Goal: Information Seeking & Learning: Learn about a topic

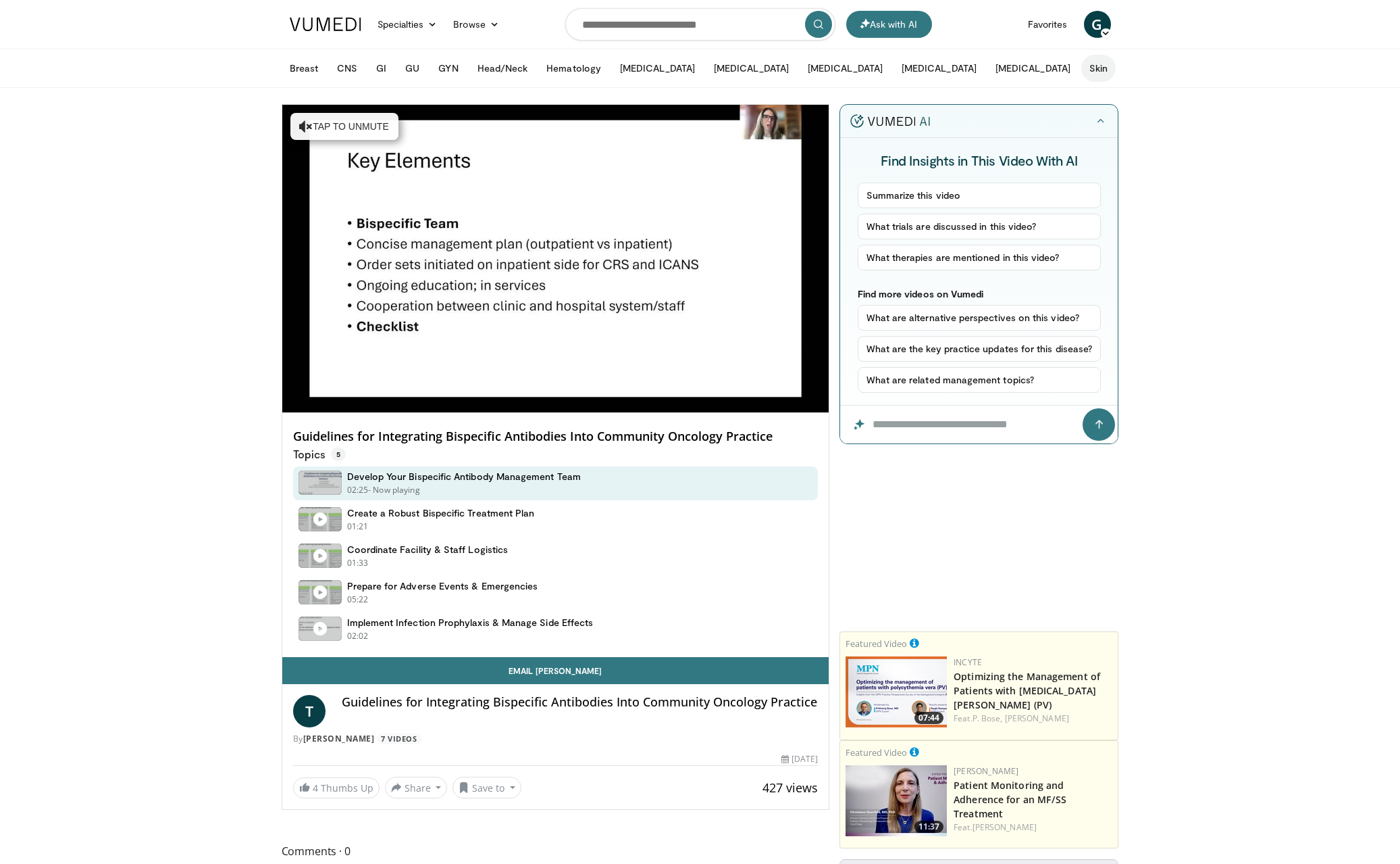
click at [1081, 70] on button "Skin" at bounding box center [1099, 68] width 34 height 27
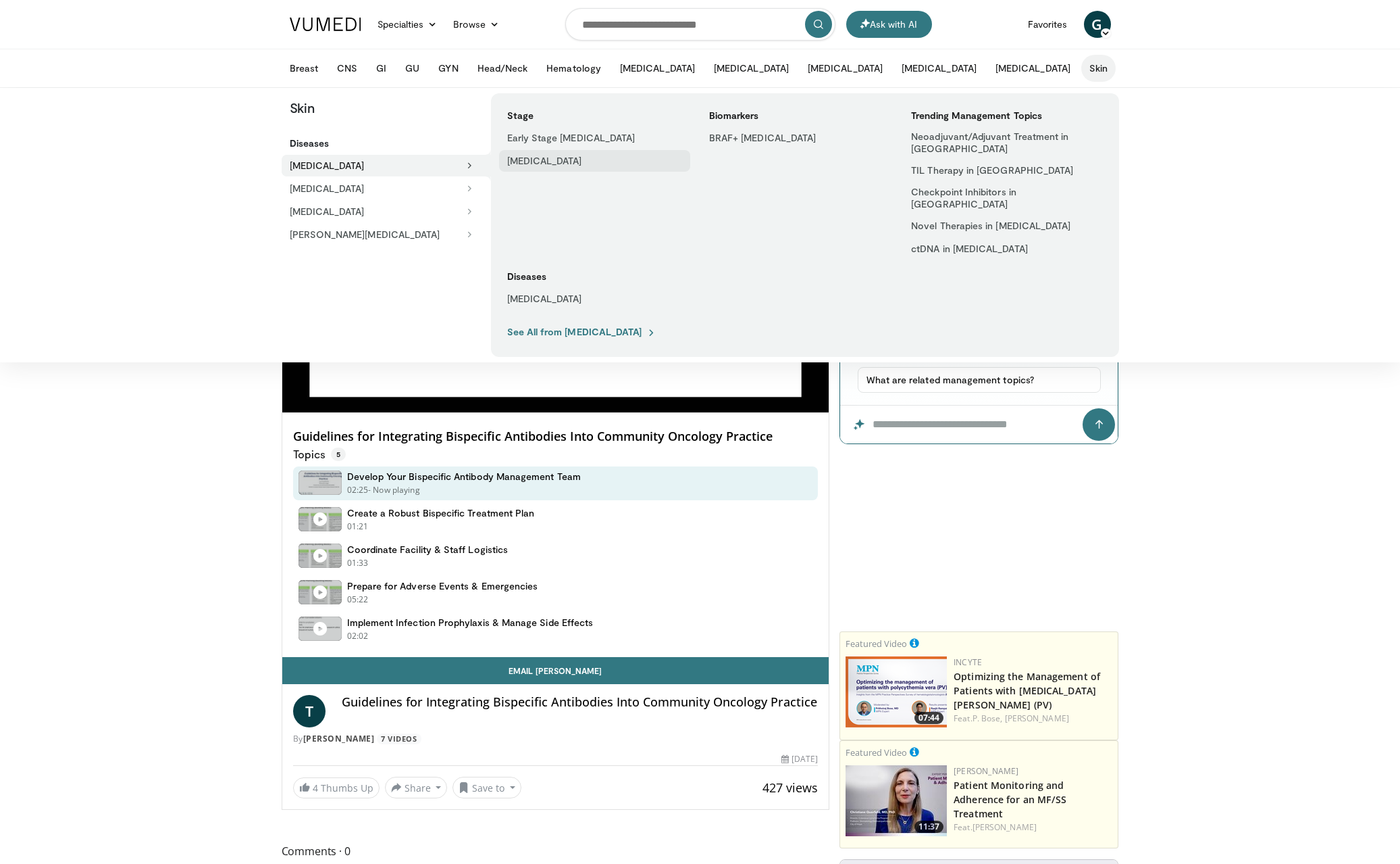
click at [572, 159] on link "[MEDICAL_DATA]" at bounding box center [594, 161] width 191 height 22
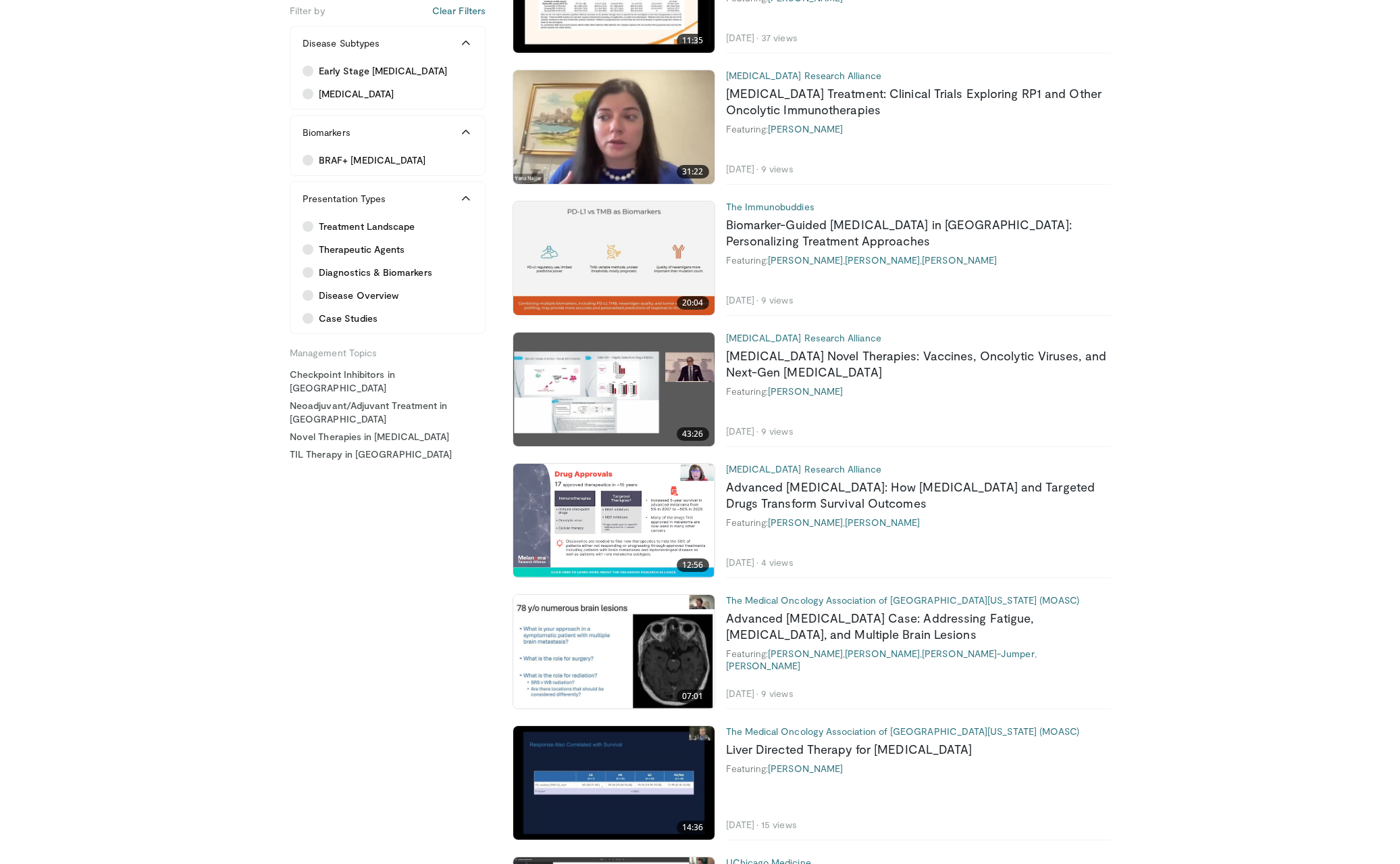
scroll to position [675, 0]
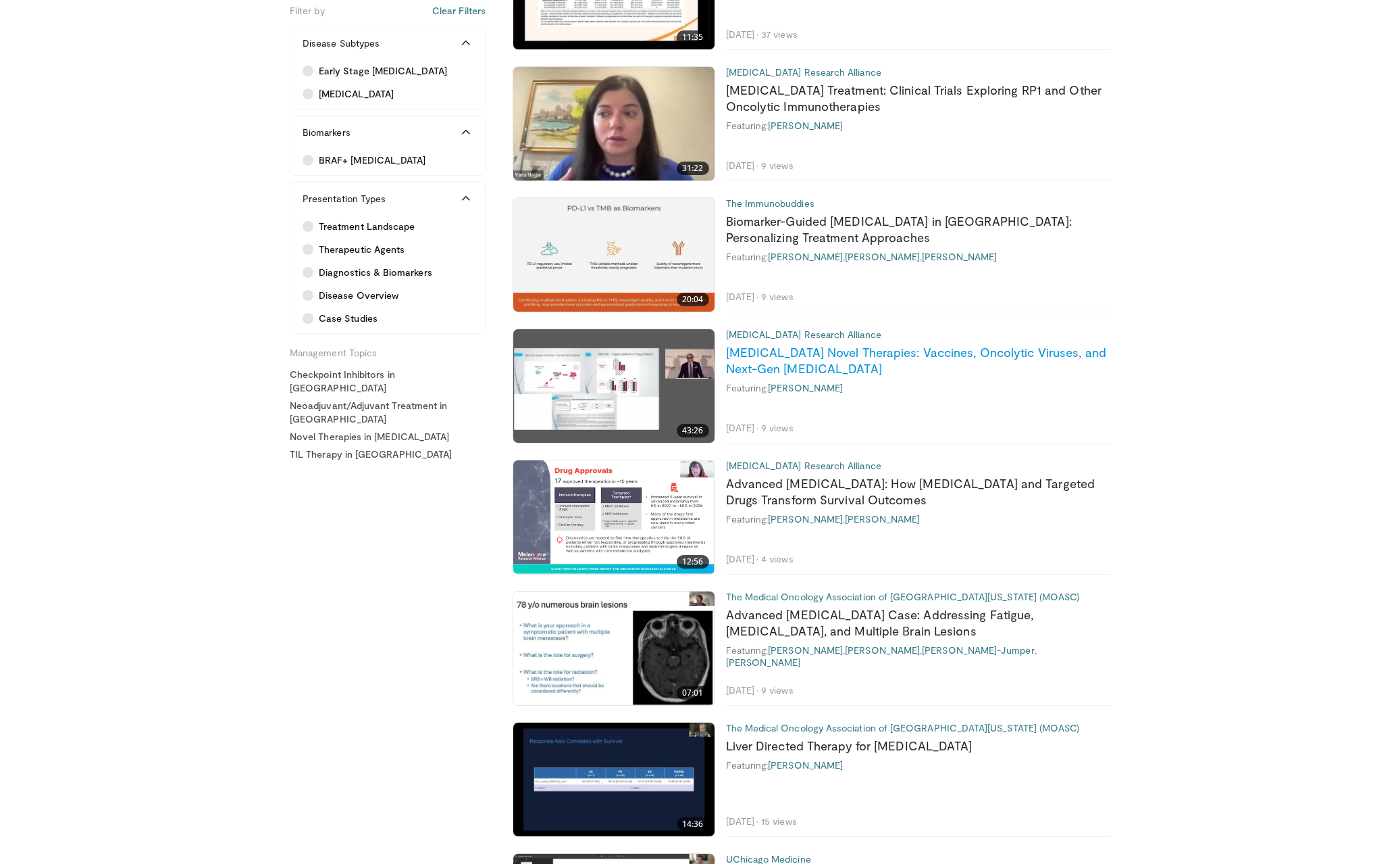
click at [1050, 348] on link "Melanoma Novel Therapies: Vaccines, Oncolytic Viruses, and Next-Gen Immunothera…" at bounding box center [916, 360] width 380 height 31
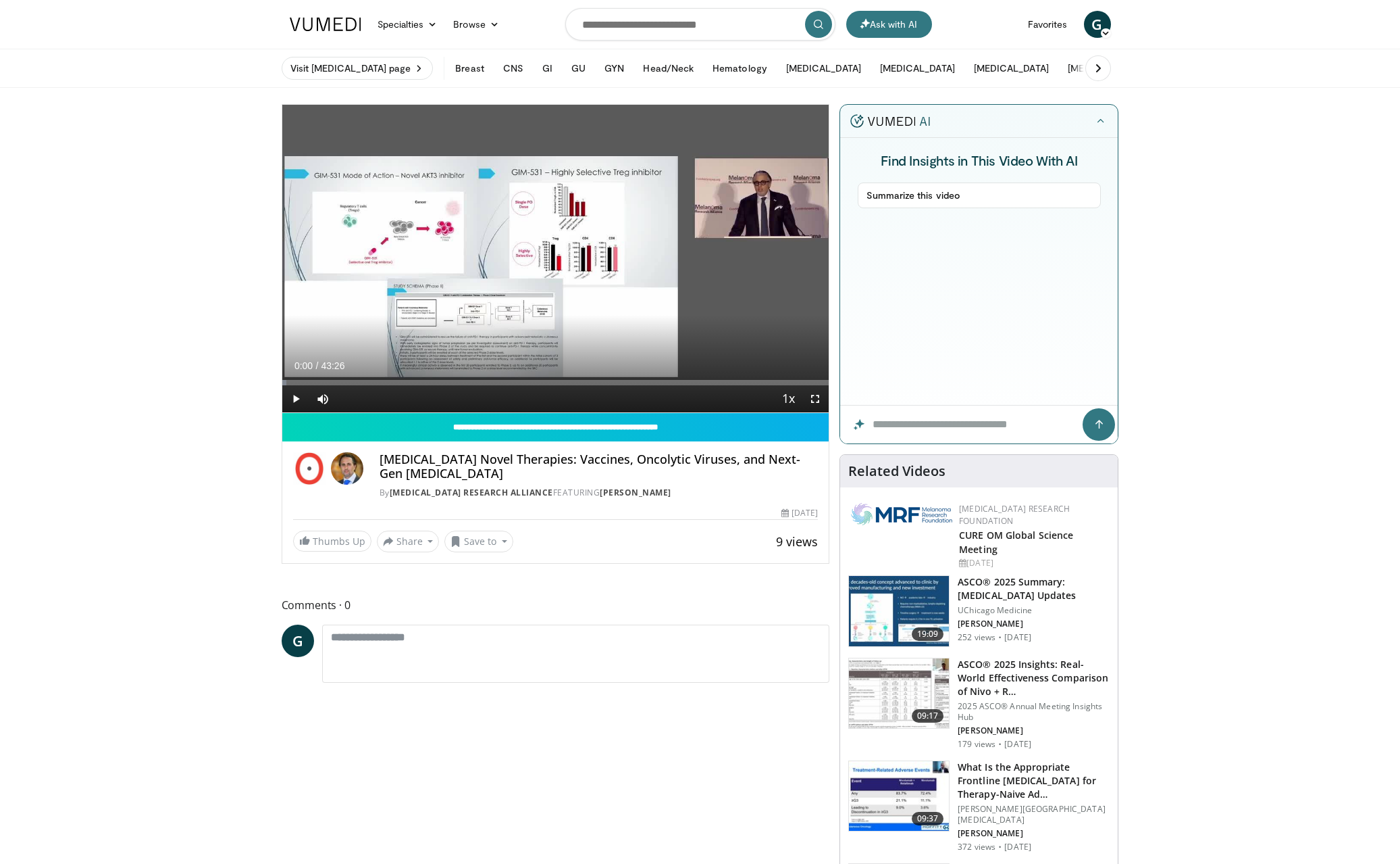
click at [296, 399] on span "Video Player" at bounding box center [296, 398] width 27 height 27
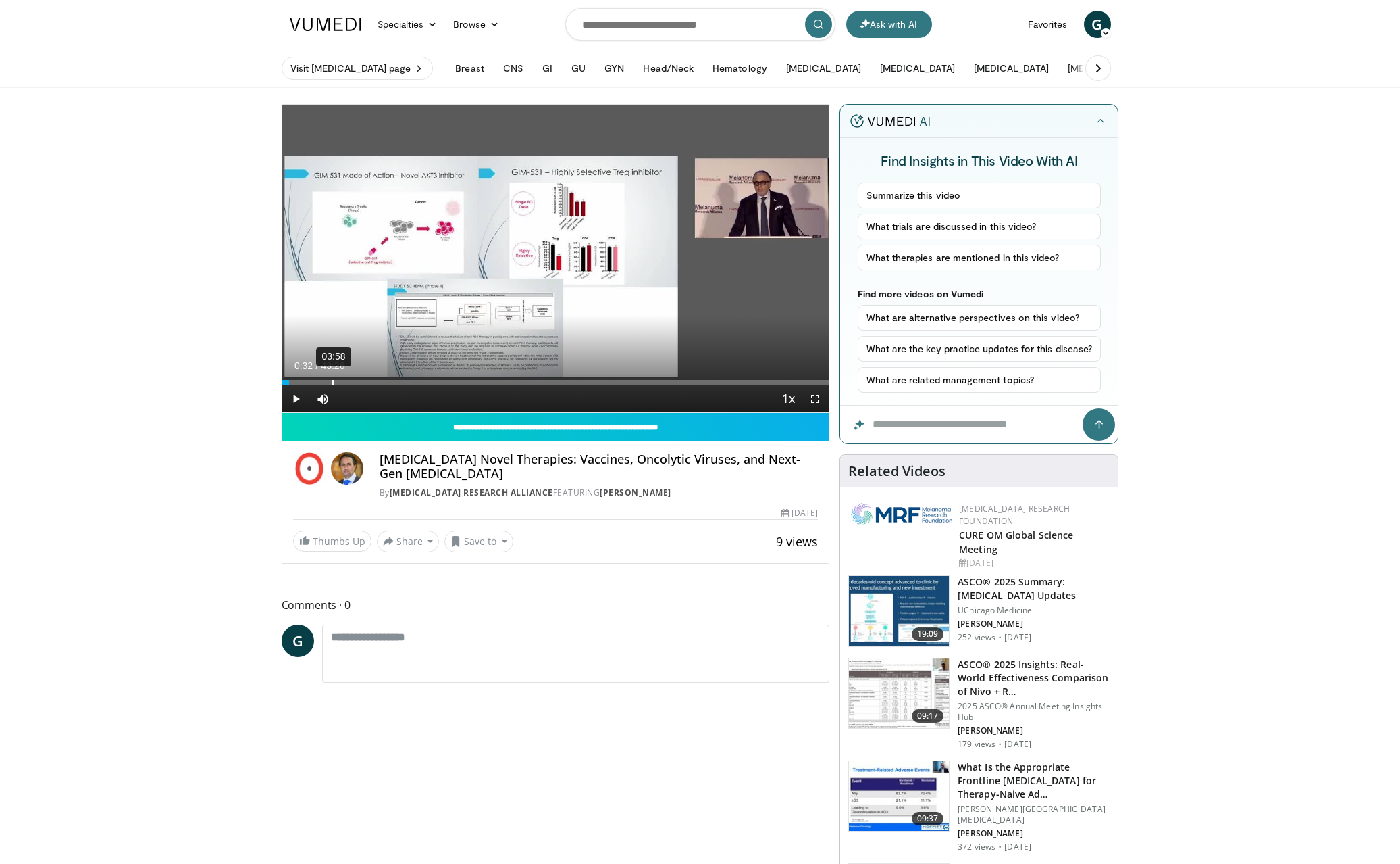
click at [333, 383] on div "03:58" at bounding box center [333, 382] width 2 height 5
click at [365, 380] on div "06:32" at bounding box center [365, 382] width 2 height 5
click at [406, 380] on div "09:48" at bounding box center [407, 382] width 2 height 5
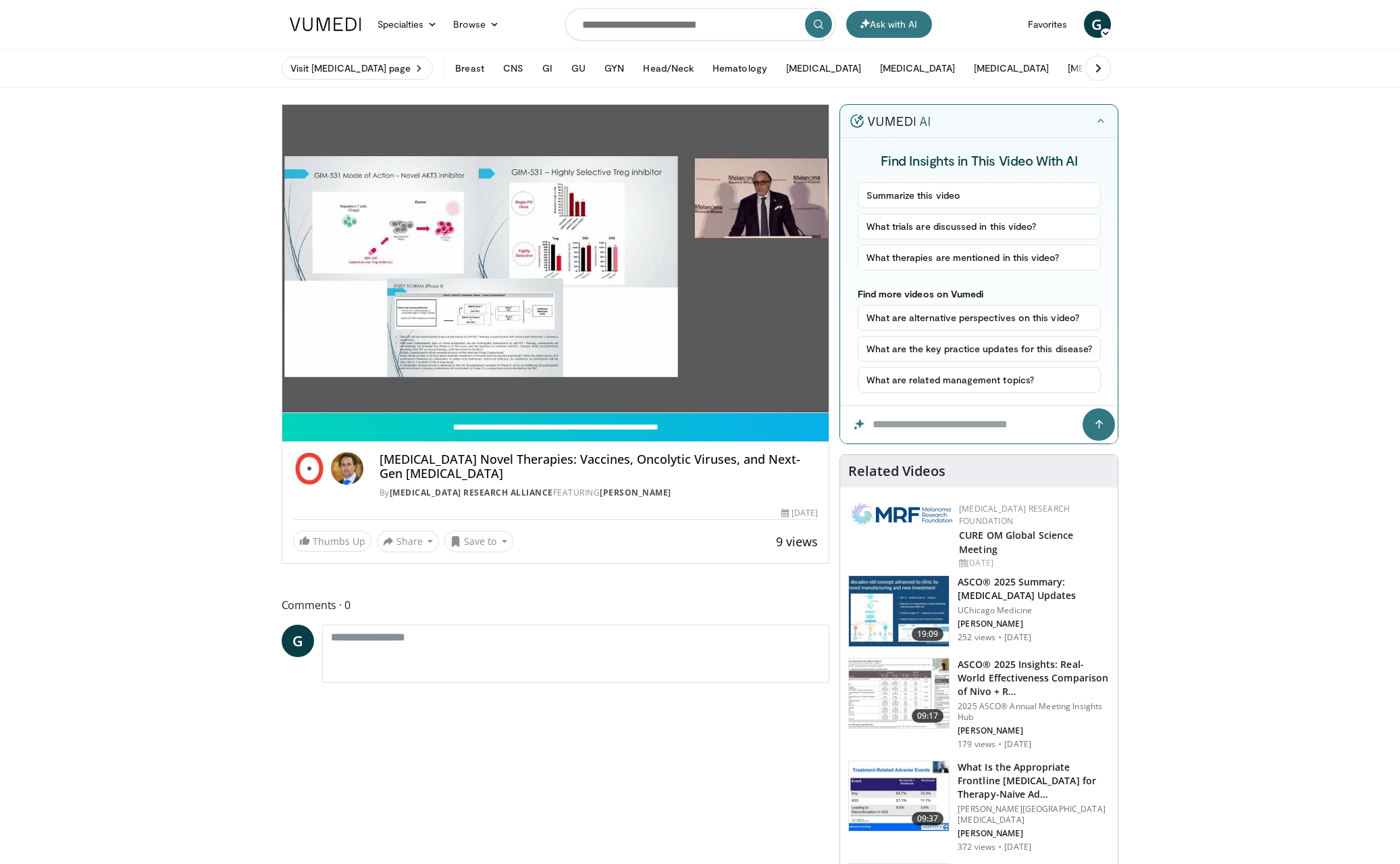
click at [423, 380] on video-js "**********" at bounding box center [556, 259] width 547 height 308
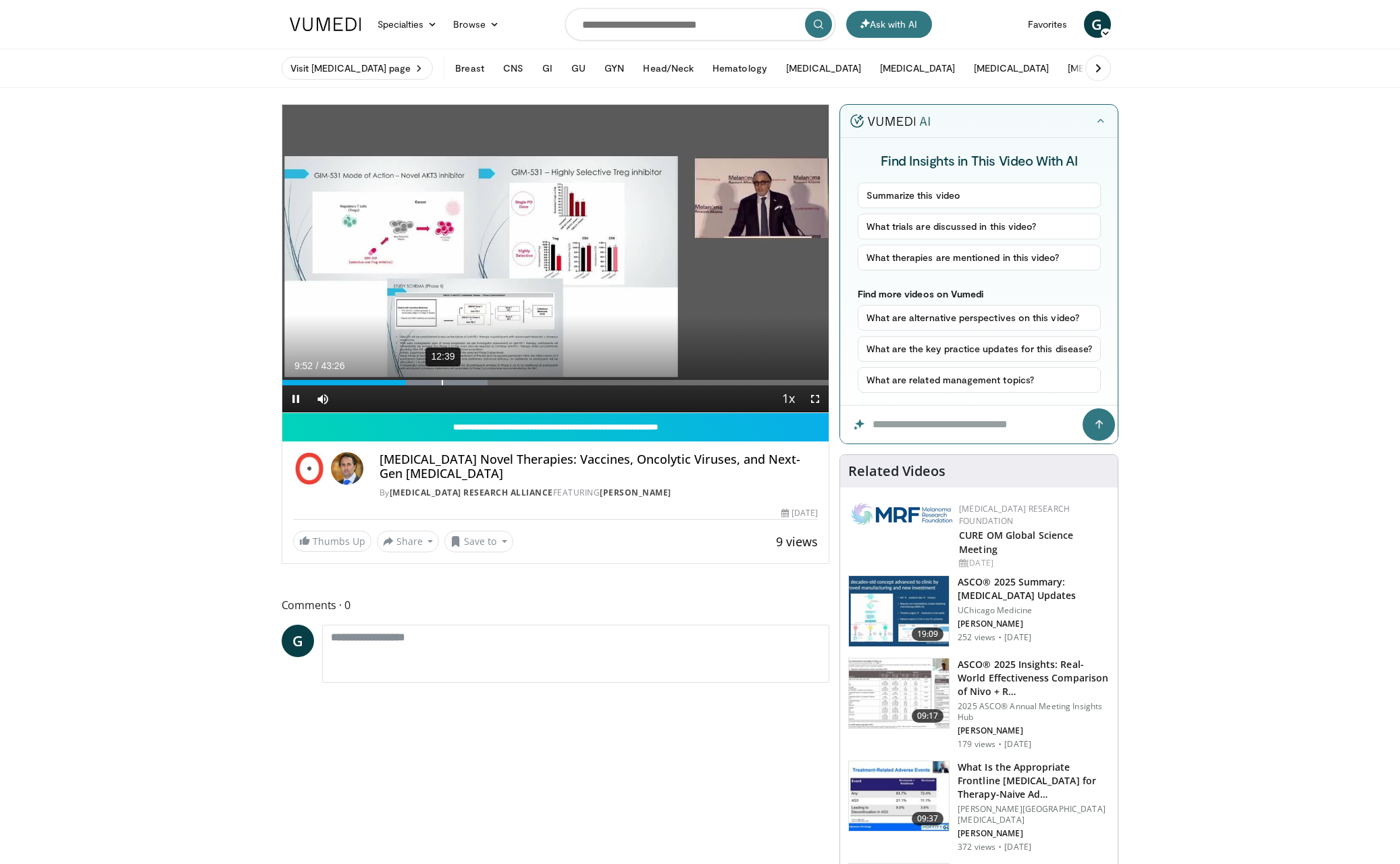
click at [442, 380] on div "12:39" at bounding box center [443, 382] width 2 height 5
click at [472, 380] on div "15:01" at bounding box center [472, 382] width 2 height 5
click at [473, 384] on div "15:07" at bounding box center [474, 382] width 2 height 5
click at [490, 383] on div "16:31" at bounding box center [491, 382] width 2 height 5
click at [492, 383] on div "16:37" at bounding box center [493, 382] width 2 height 5
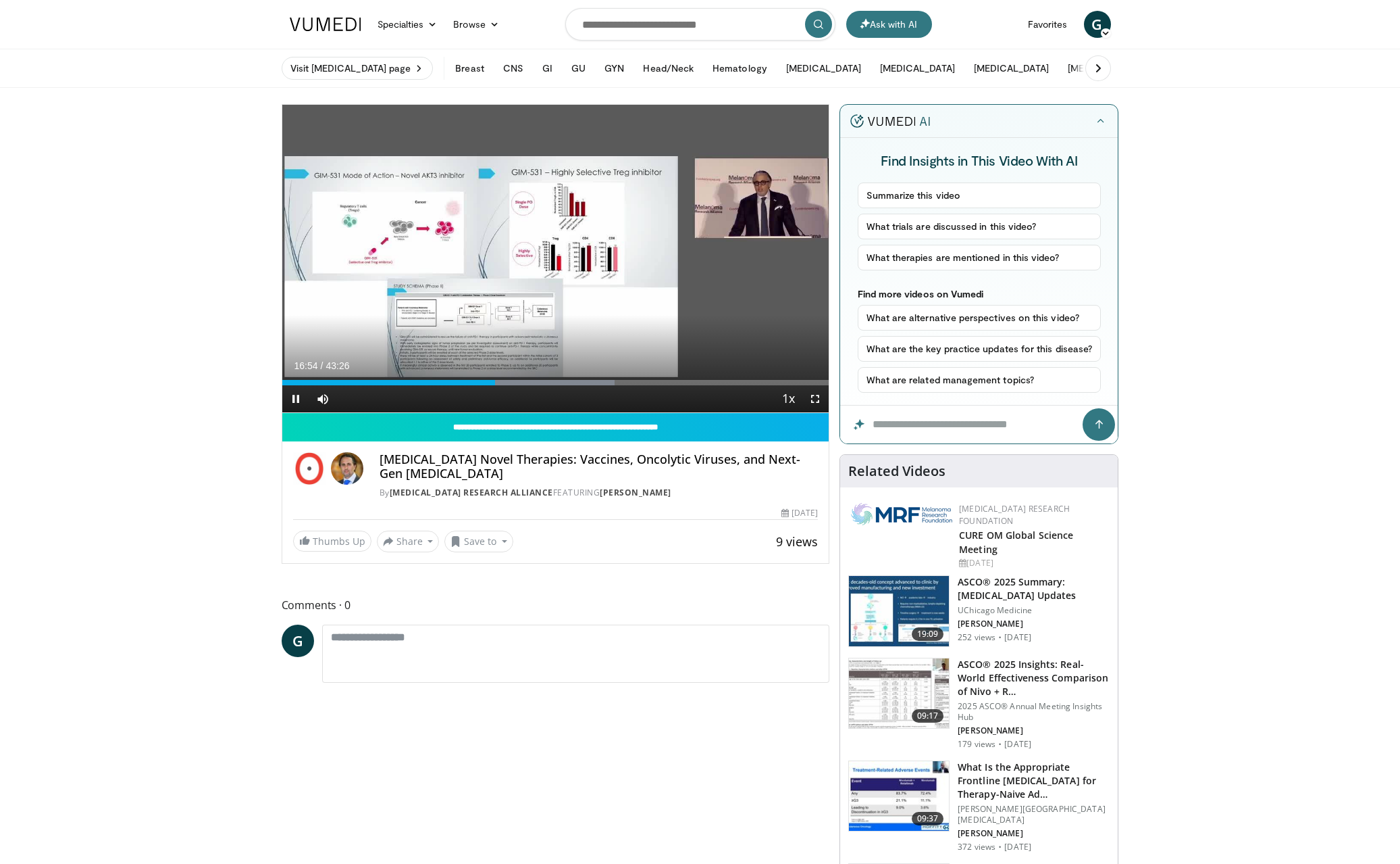
click at [297, 400] on span "Video Player" at bounding box center [296, 398] width 27 height 27
click at [297, 401] on span "Video Player" at bounding box center [296, 398] width 27 height 27
click at [516, 383] on div "18:33" at bounding box center [517, 382] width 2 height 5
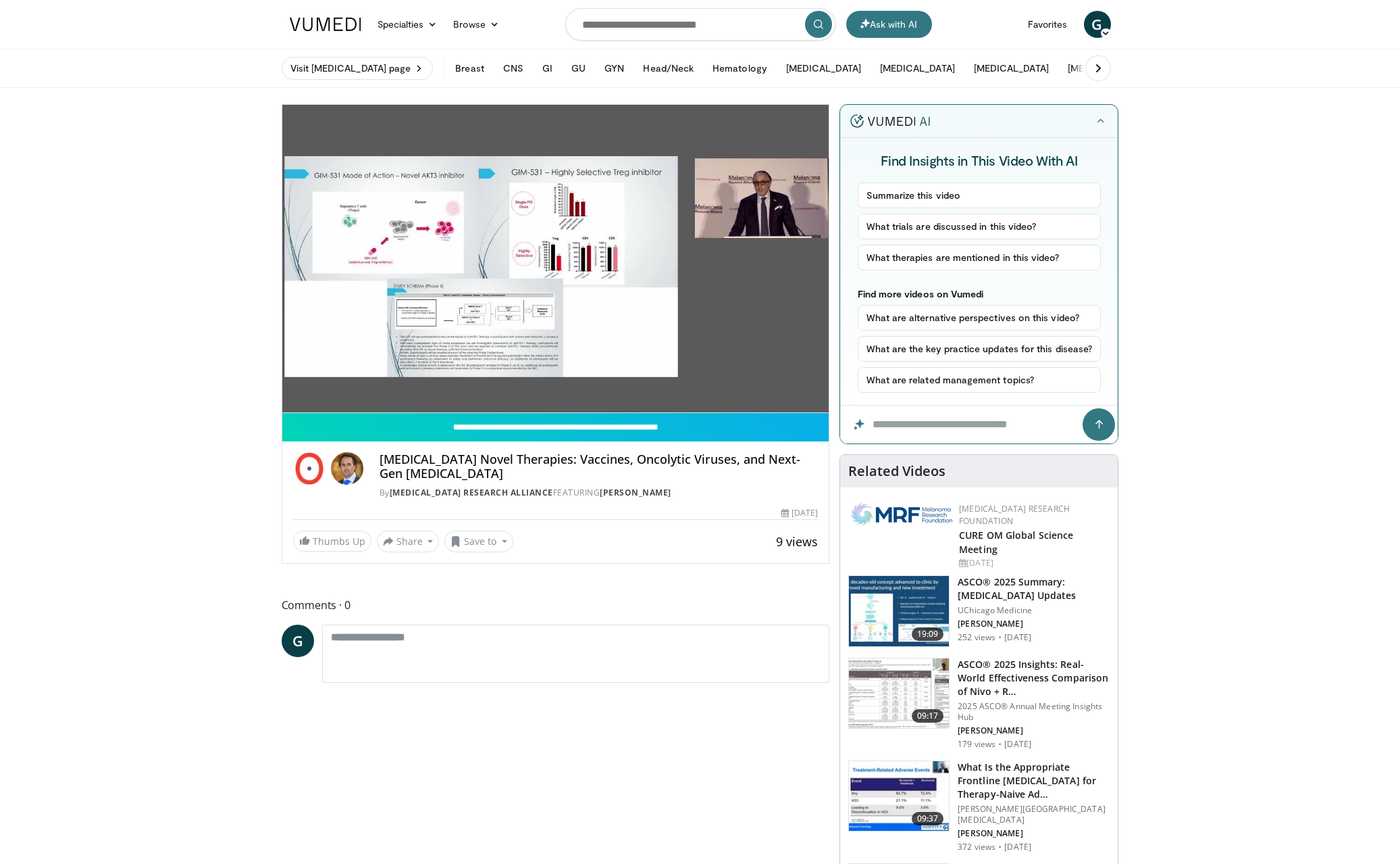
click at [533, 382] on video-js "**********" at bounding box center [556, 259] width 547 height 308
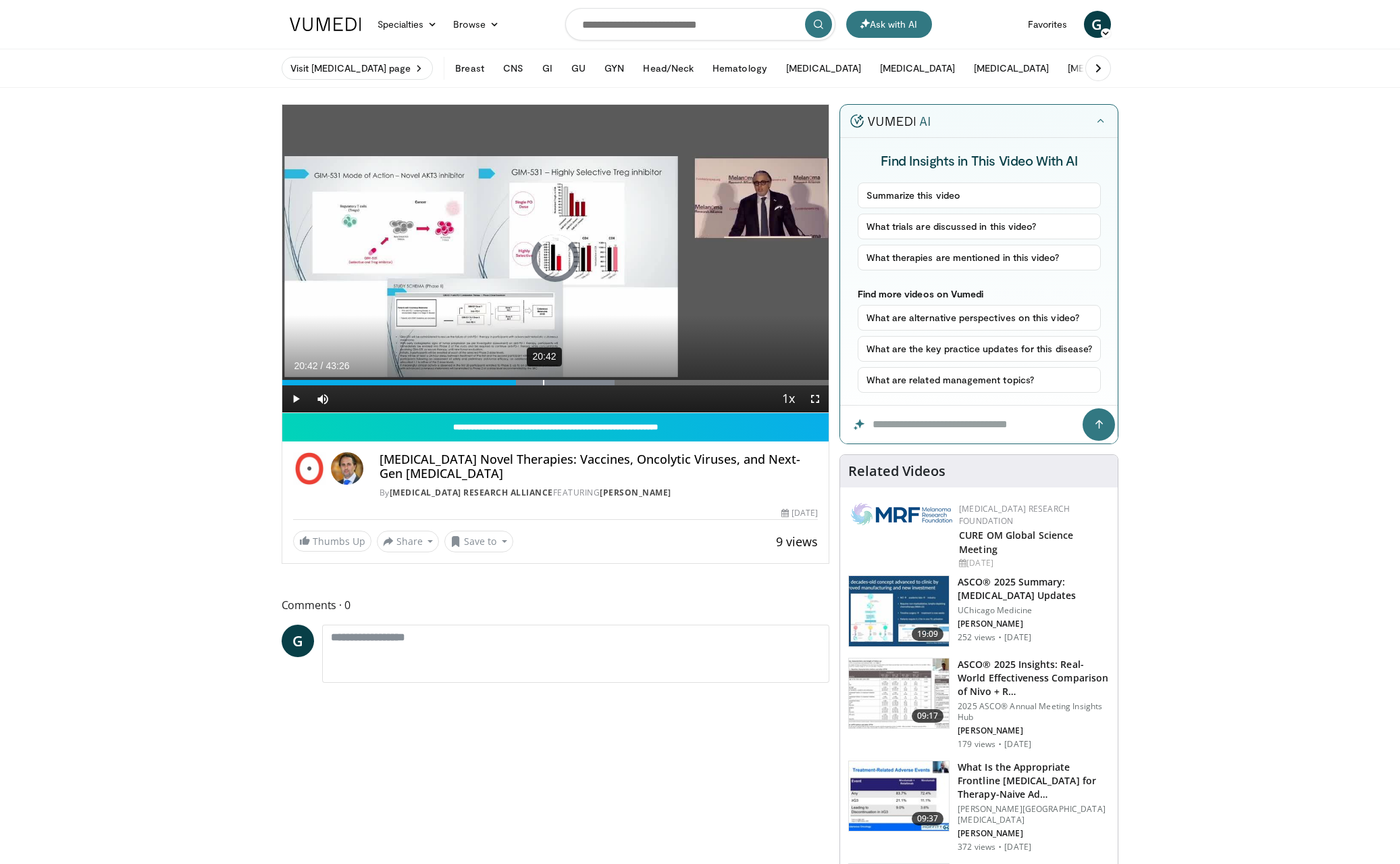
click at [543, 383] on div "20:42" at bounding box center [543, 382] width 2 height 5
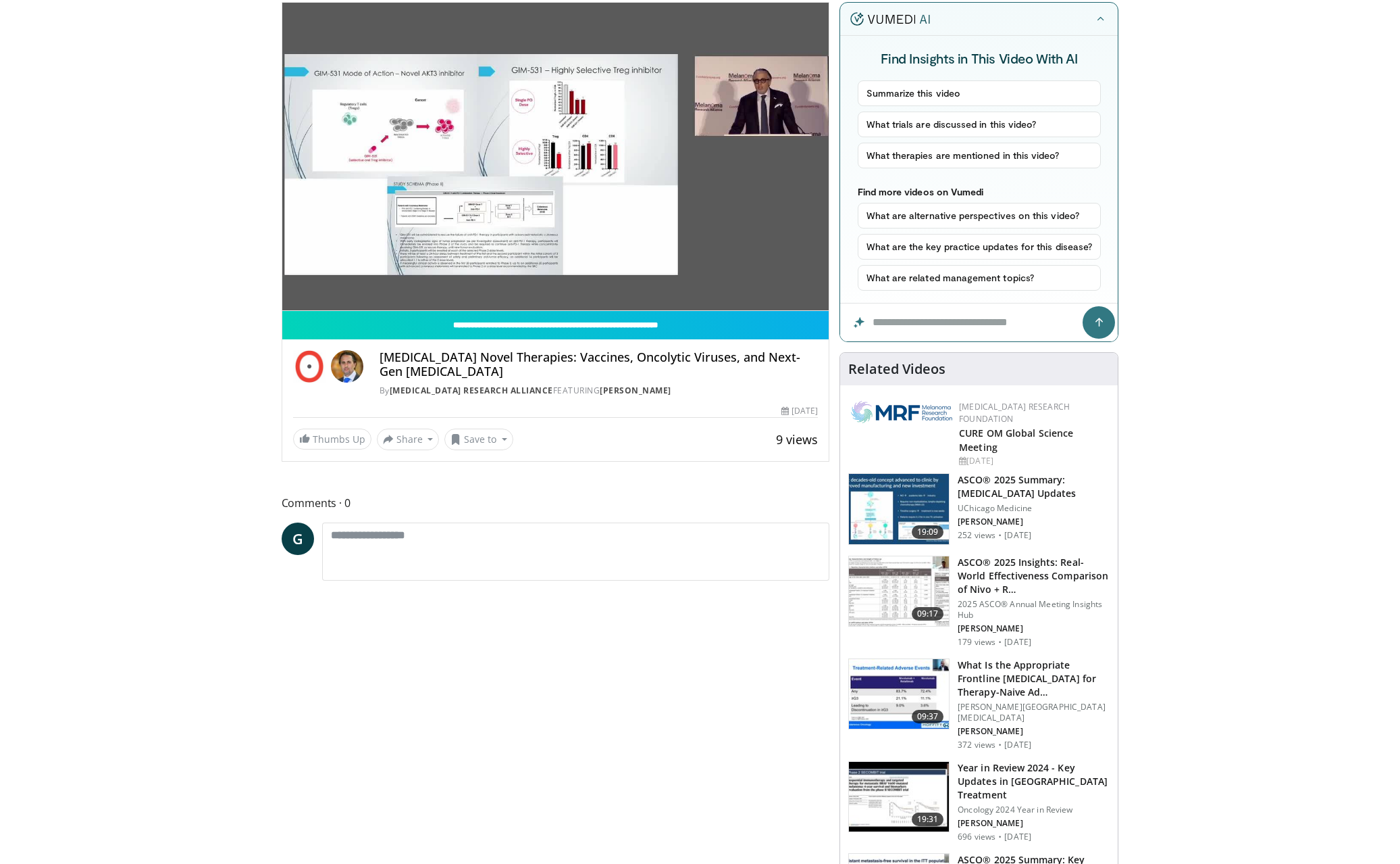
scroll to position [60, 0]
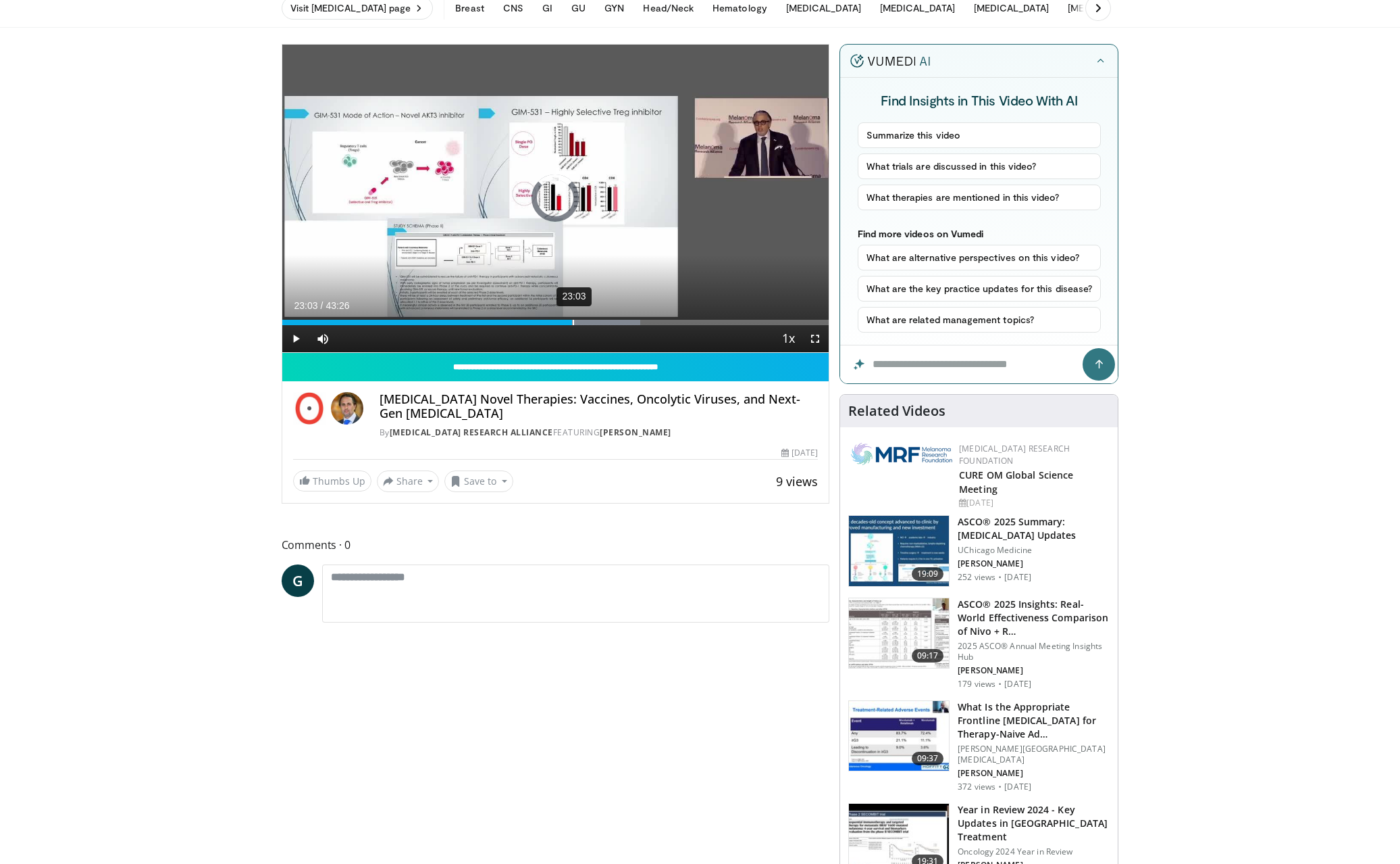
click at [573, 320] on div "23:03" at bounding box center [574, 322] width 2 height 5
click at [590, 320] on div "24:24" at bounding box center [590, 322] width 2 height 5
click at [607, 320] on div "25:48" at bounding box center [608, 322] width 2 height 5
click at [626, 323] on div "27:18" at bounding box center [627, 322] width 2 height 5
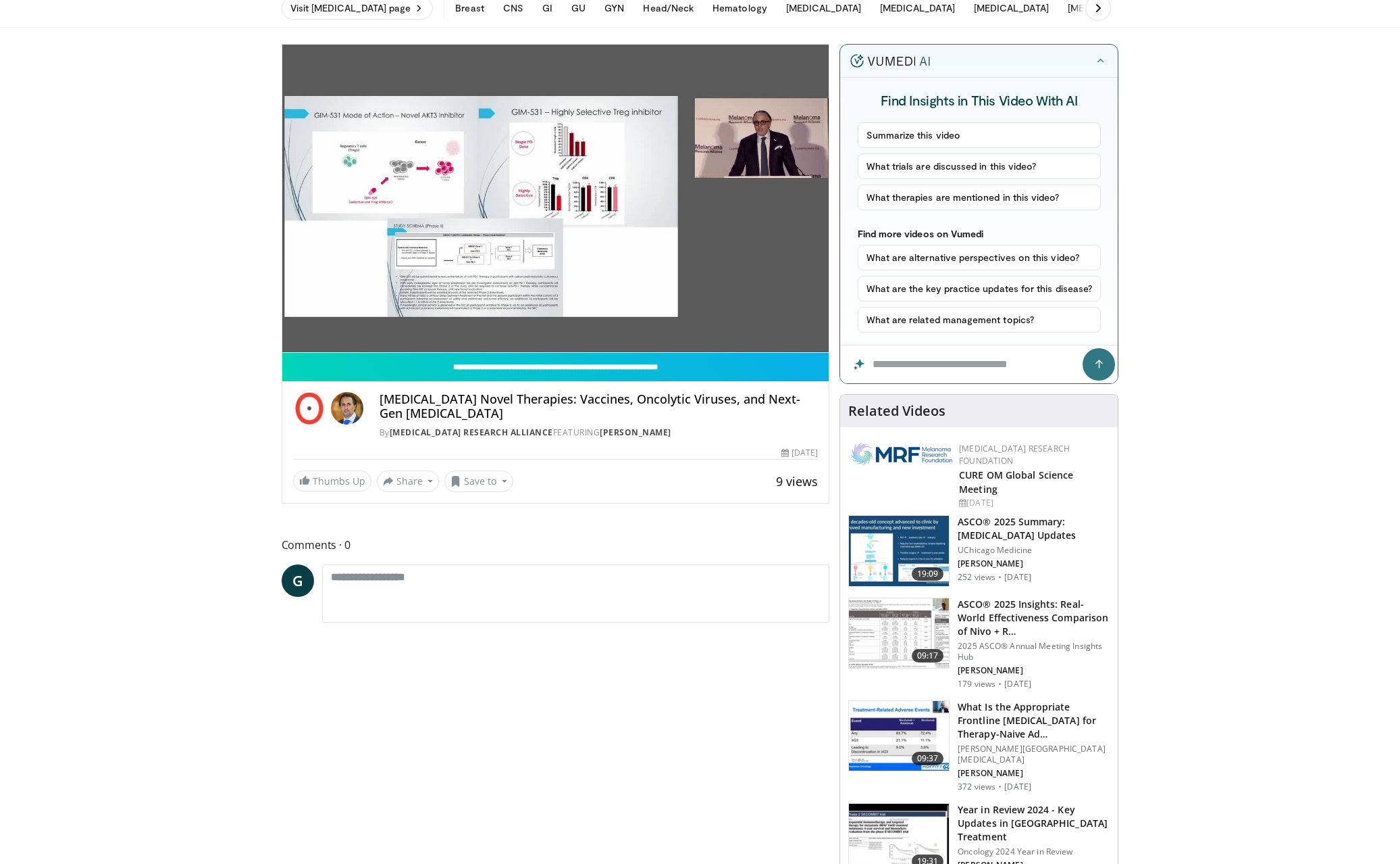
click at [646, 321] on video-js "**********" at bounding box center [556, 198] width 547 height 308
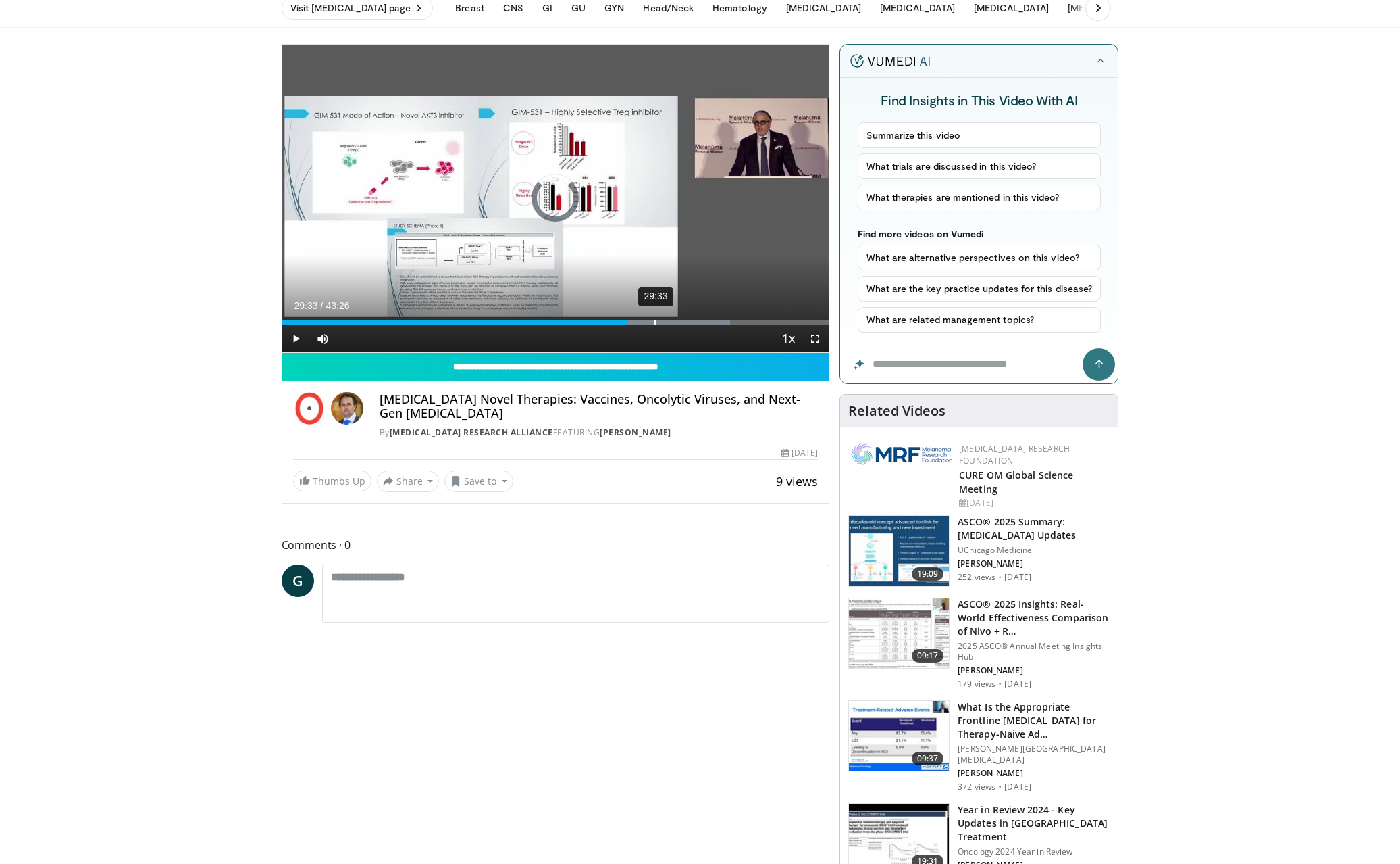
click at [654, 321] on div "29:33" at bounding box center [655, 322] width 2 height 5
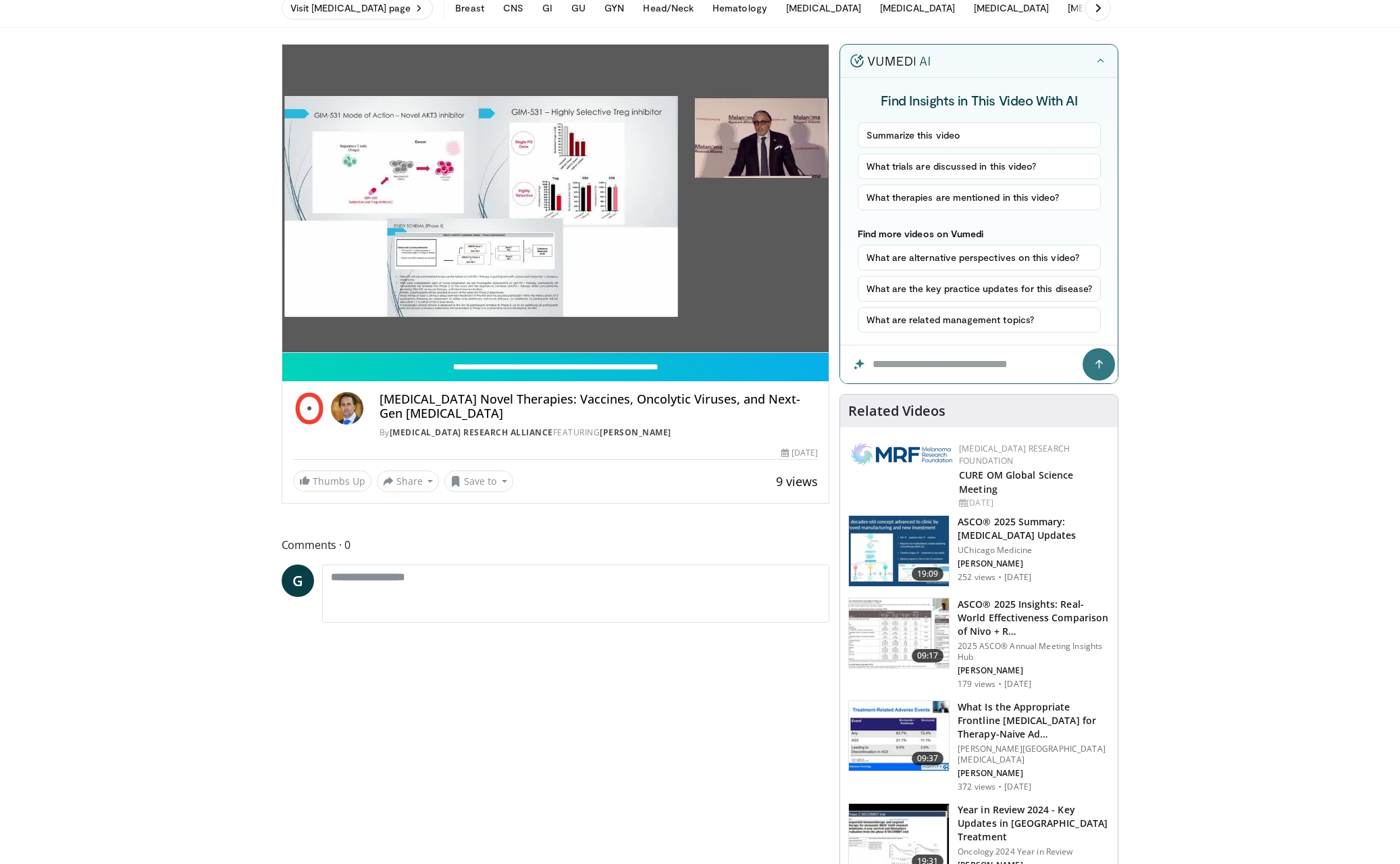
scroll to position [61, 0]
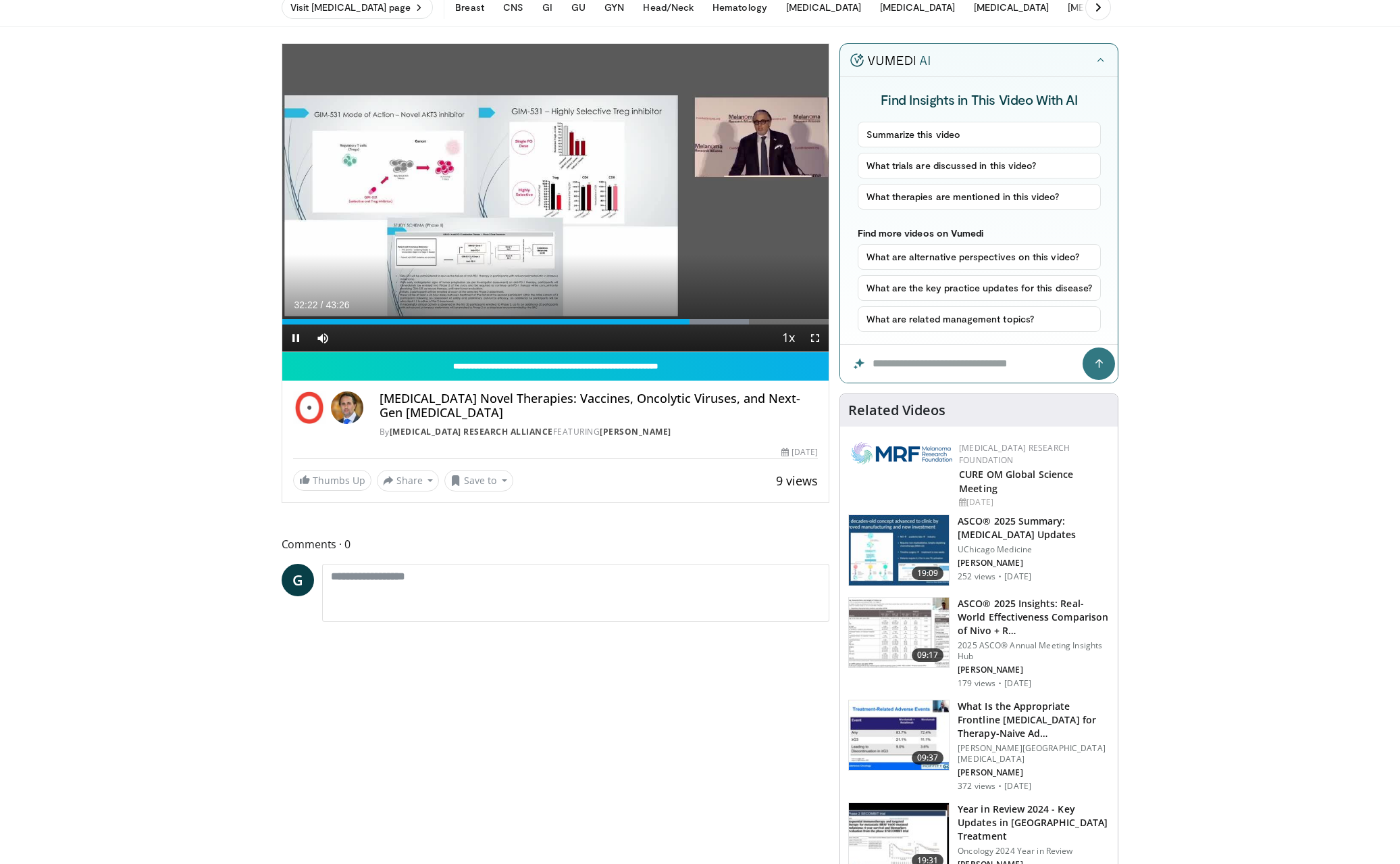
click at [818, 338] on span "Video Player" at bounding box center [815, 337] width 27 height 27
click at [715, 323] on div "34:22" at bounding box center [716, 321] width 2 height 5
click at [732, 323] on div "35:43" at bounding box center [733, 321] width 2 height 5
click at [745, 323] on div "36:44" at bounding box center [746, 321] width 2 height 5
click at [768, 321] on div "38:30" at bounding box center [768, 321] width 2 height 5
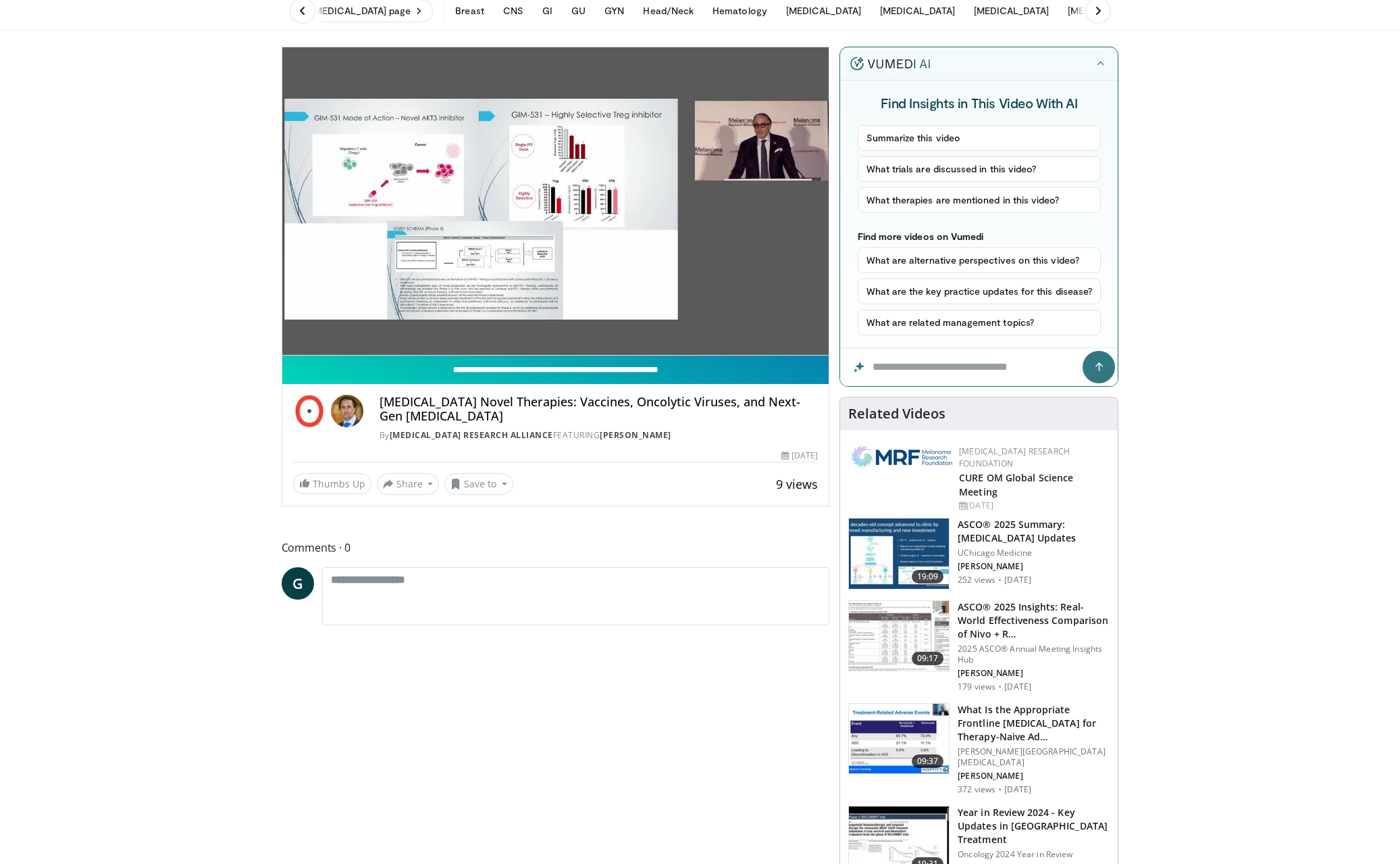
scroll to position [60, 0]
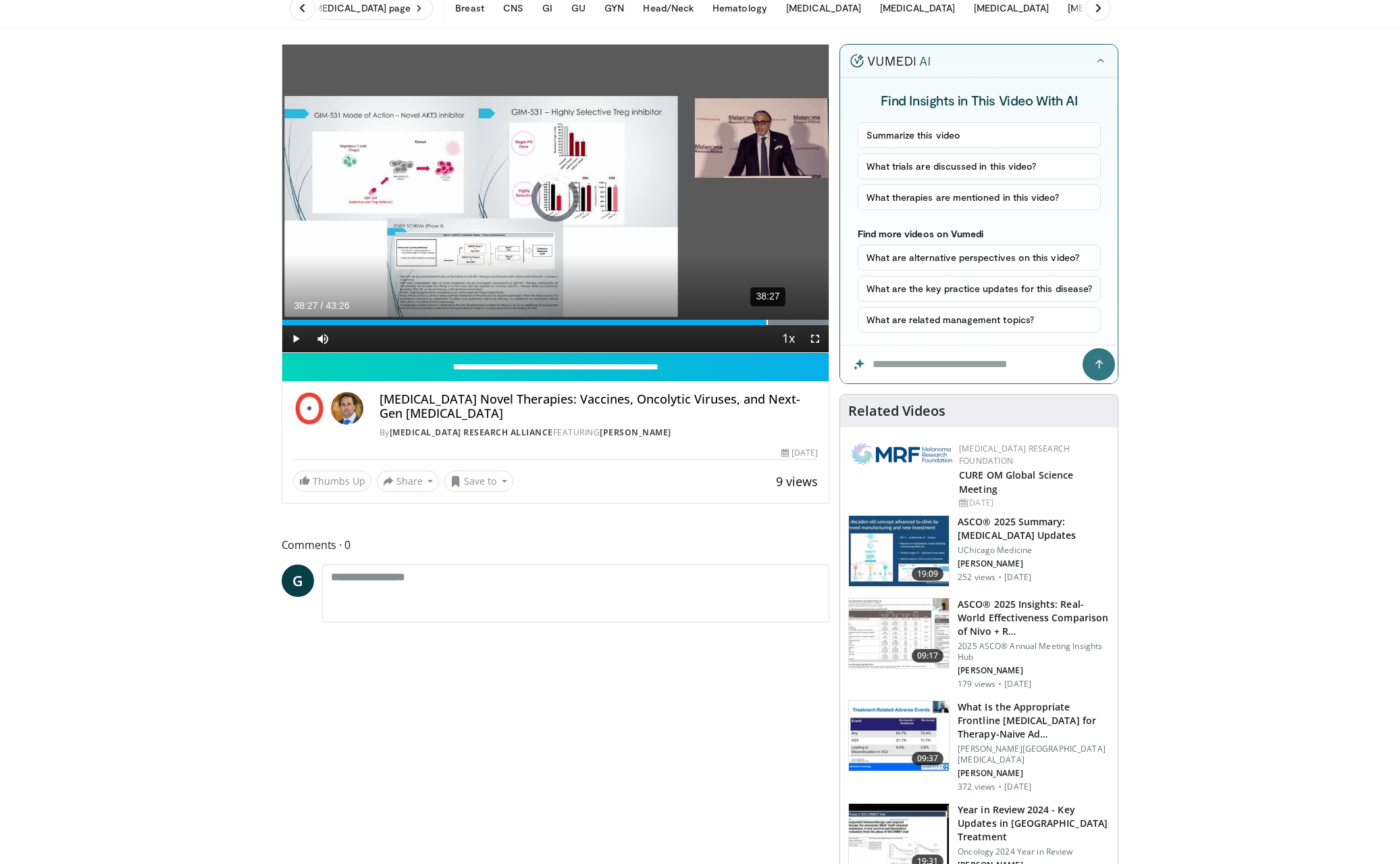
click at [767, 322] on div "38:27" at bounding box center [768, 322] width 2 height 5
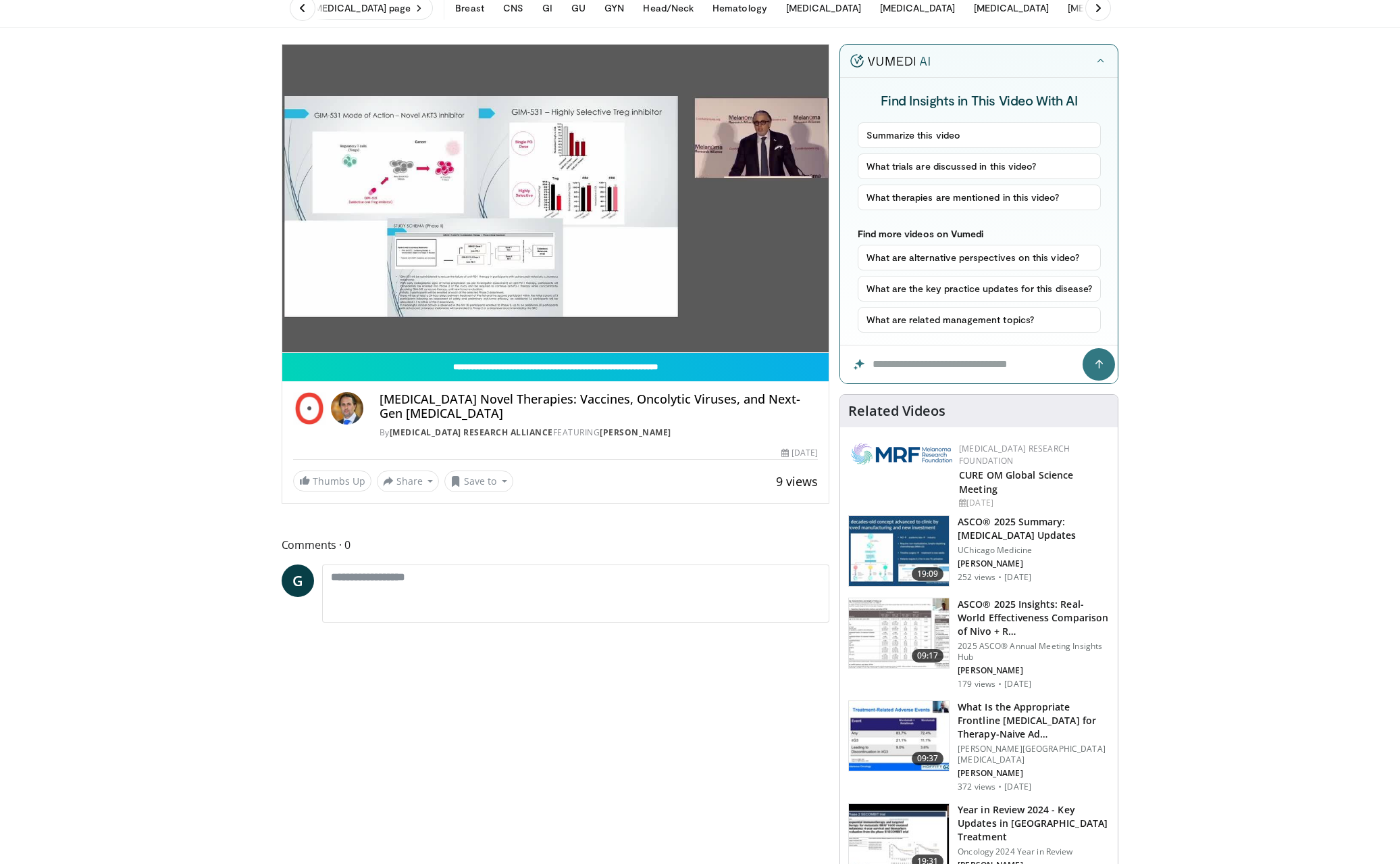
click at [297, 339] on video-js "**********" at bounding box center [556, 198] width 547 height 308
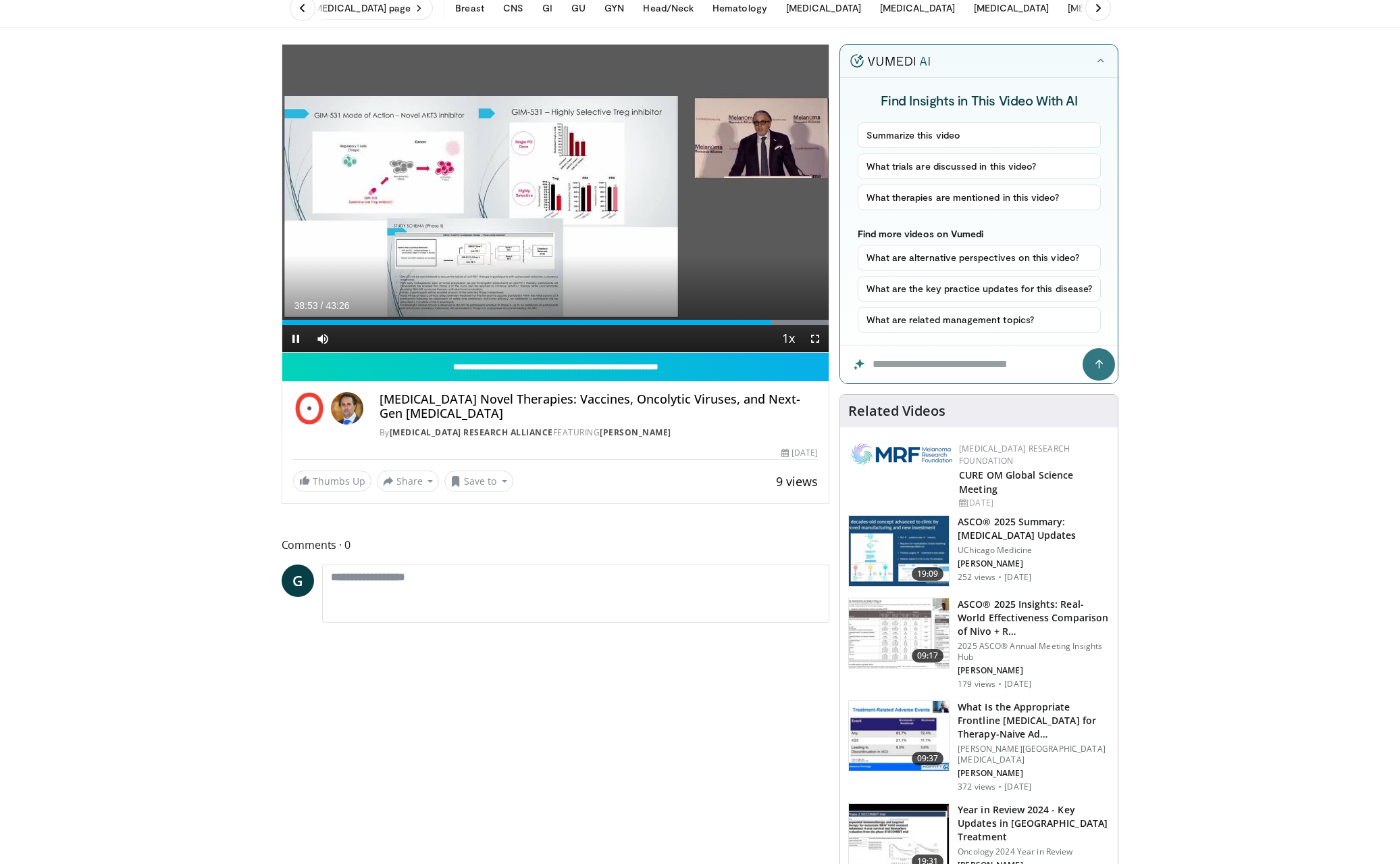
click at [297, 341] on span "Video Player" at bounding box center [296, 338] width 27 height 27
click at [297, 340] on span "Video Player" at bounding box center [296, 338] width 27 height 27
click at [297, 335] on span "Video Player" at bounding box center [296, 338] width 27 height 27
click at [294, 334] on span "Video Player" at bounding box center [296, 338] width 27 height 27
click at [801, 323] on div "41:11" at bounding box center [802, 322] width 2 height 5
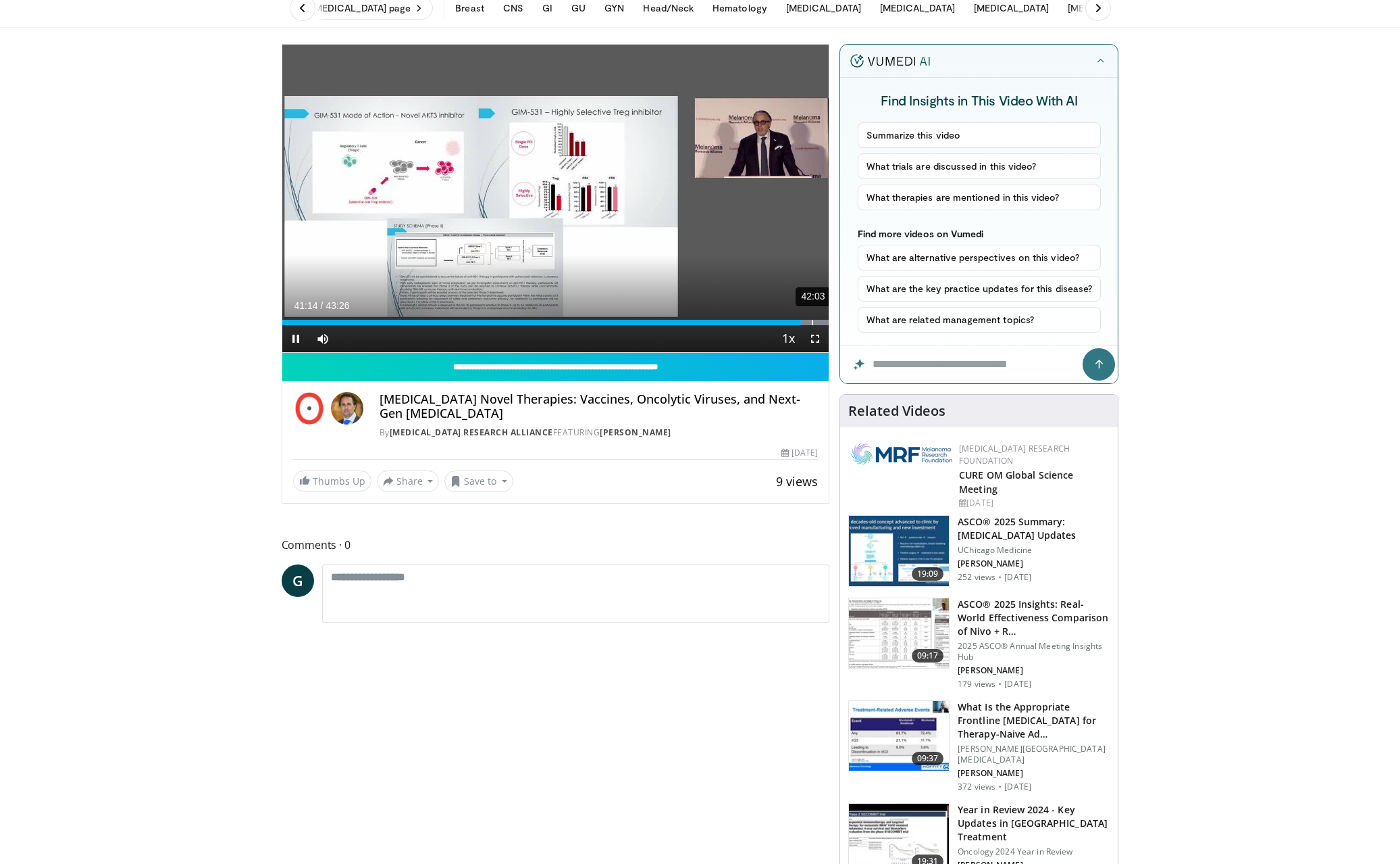
click at [812, 323] on div "42:03" at bounding box center [813, 322] width 2 height 5
click at [295, 334] on span "Video Player" at bounding box center [296, 338] width 27 height 27
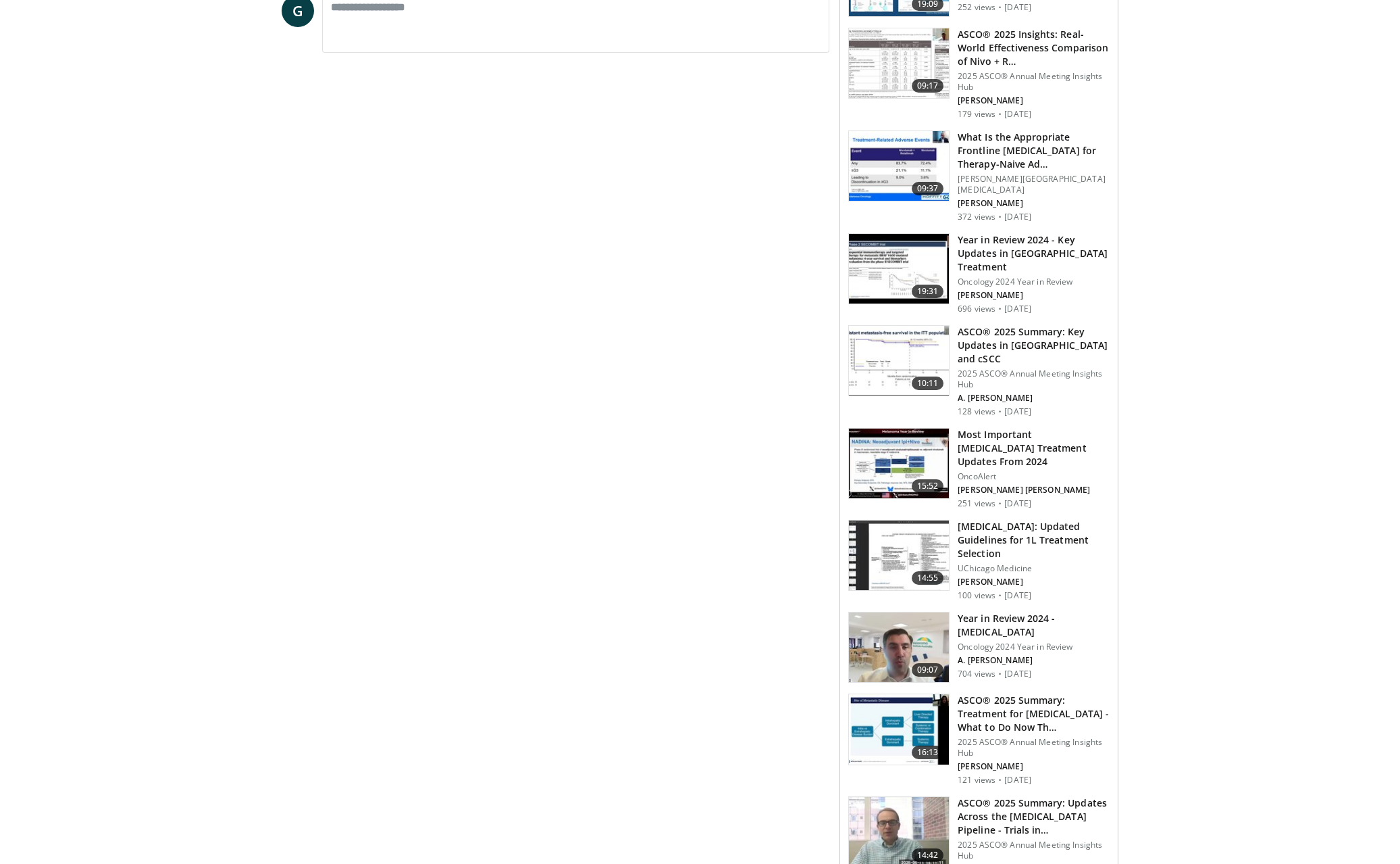
scroll to position [633, 0]
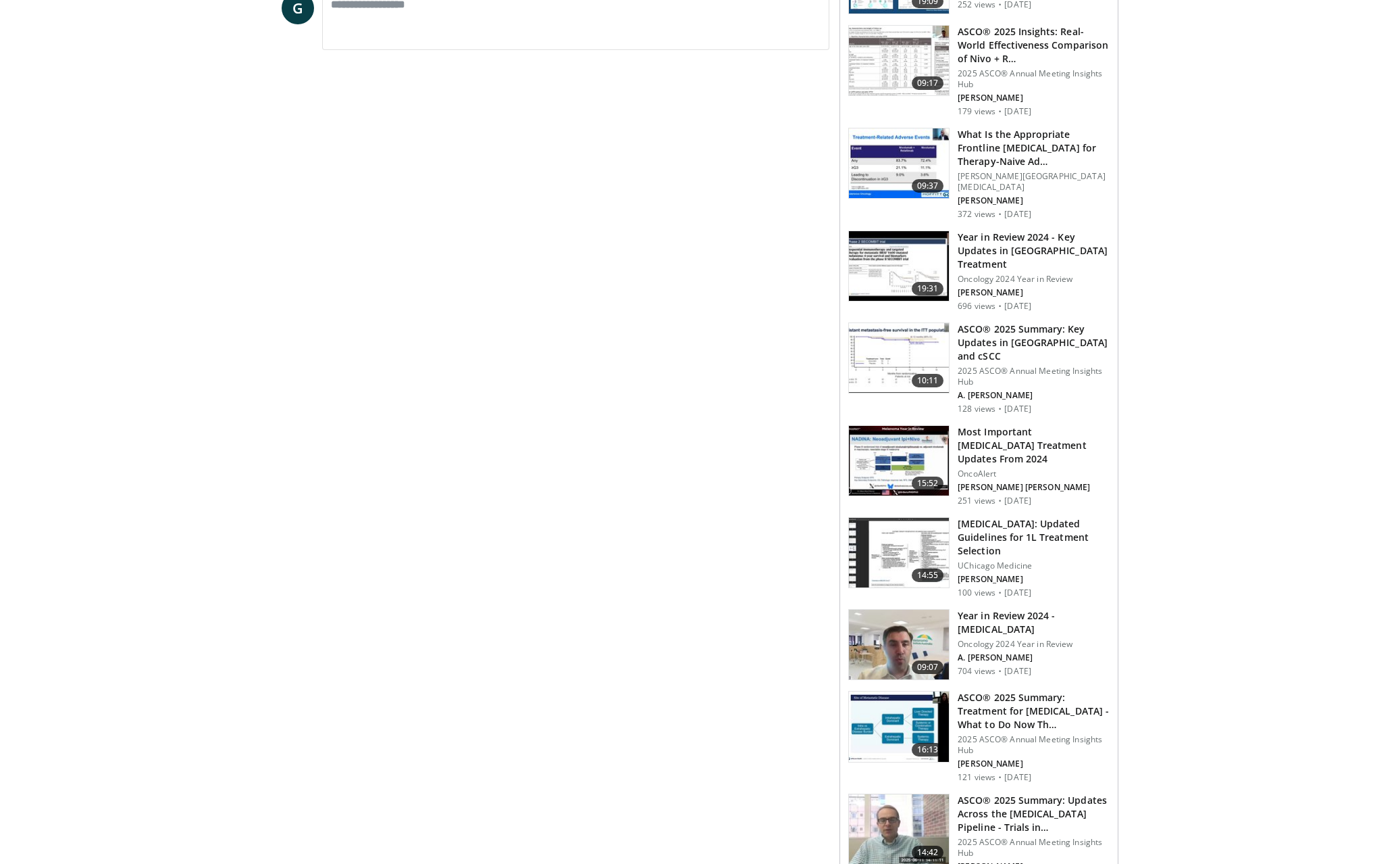
click at [1044, 323] on h3 "ASCO® 2025 Summary: Key Updates in [GEOGRAPHIC_DATA] and cSCC" at bounding box center [1034, 343] width 152 height 41
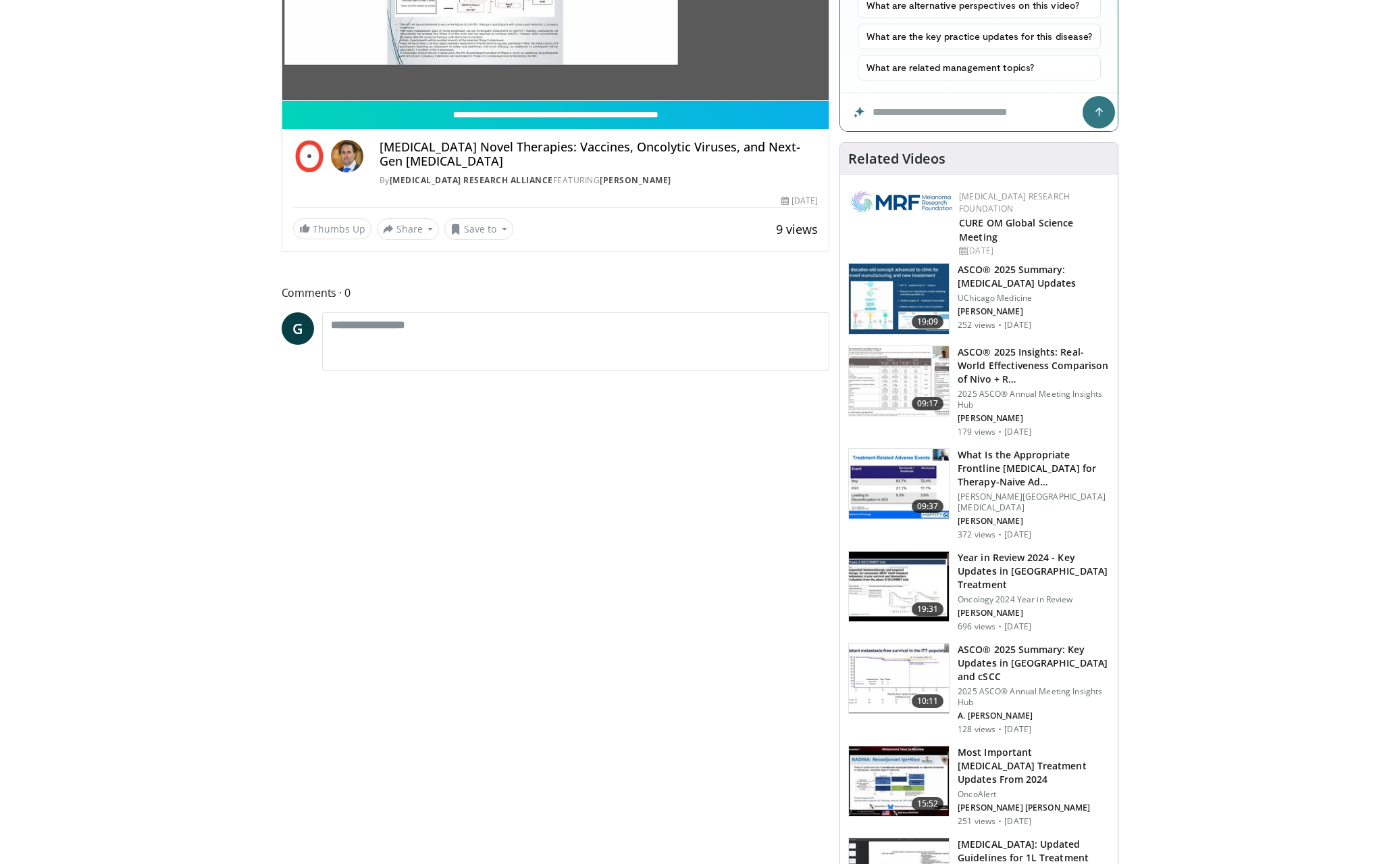
scroll to position [231, 0]
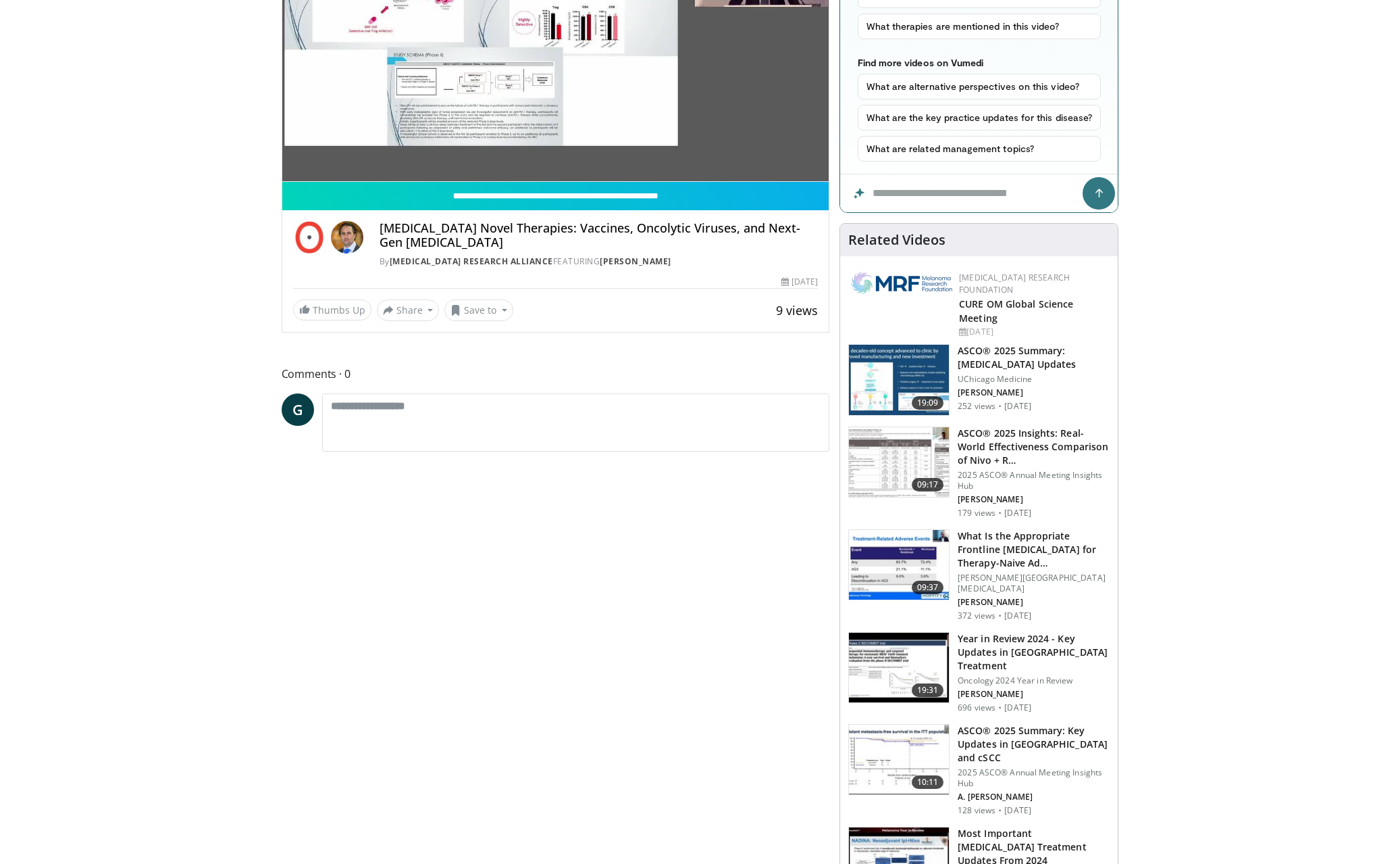
click at [990, 344] on h3 "ASCO® 2025 Summary: [MEDICAL_DATA] Updates" at bounding box center [1034, 357] width 152 height 27
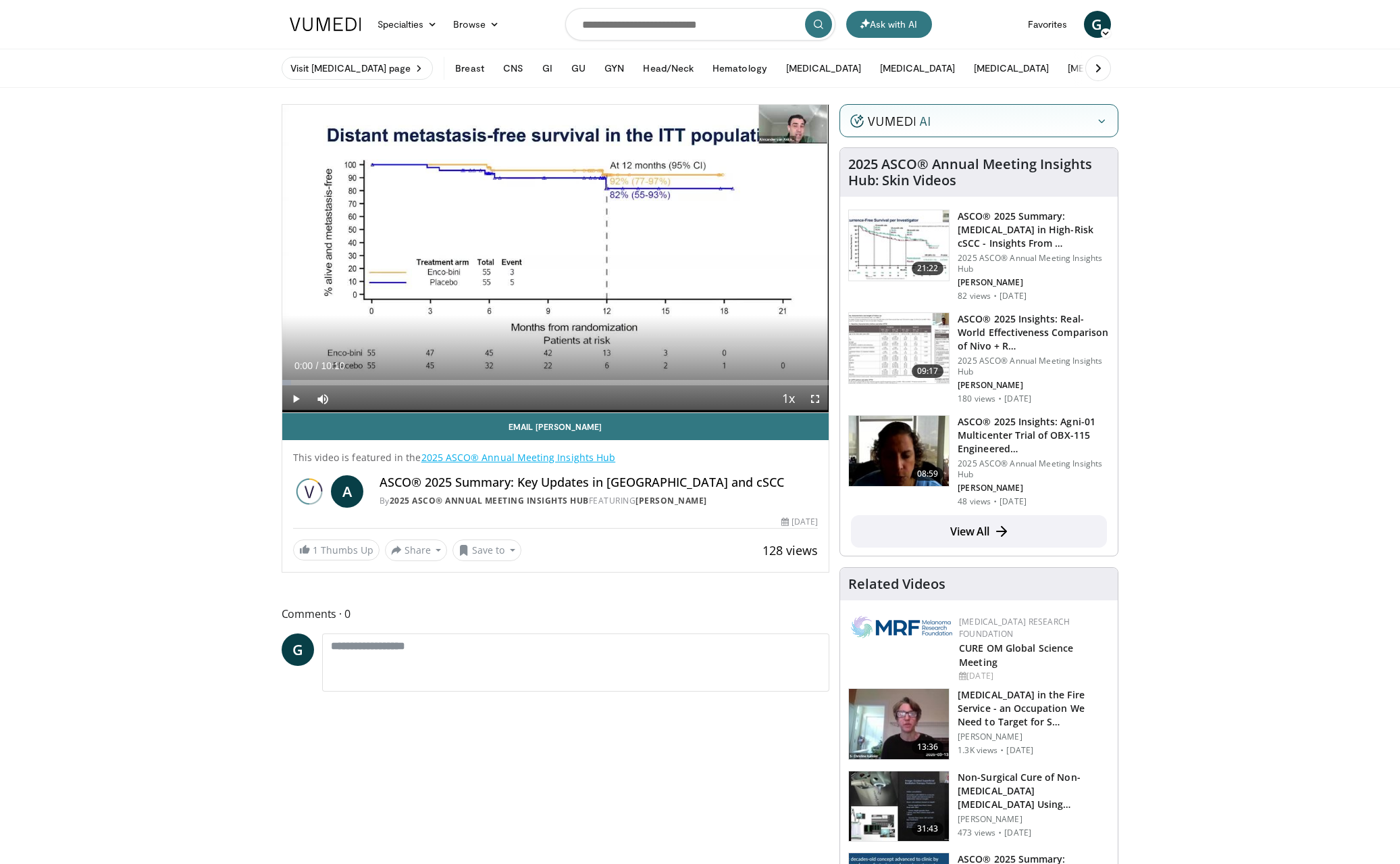
click at [294, 396] on span "Video Player" at bounding box center [296, 398] width 27 height 27
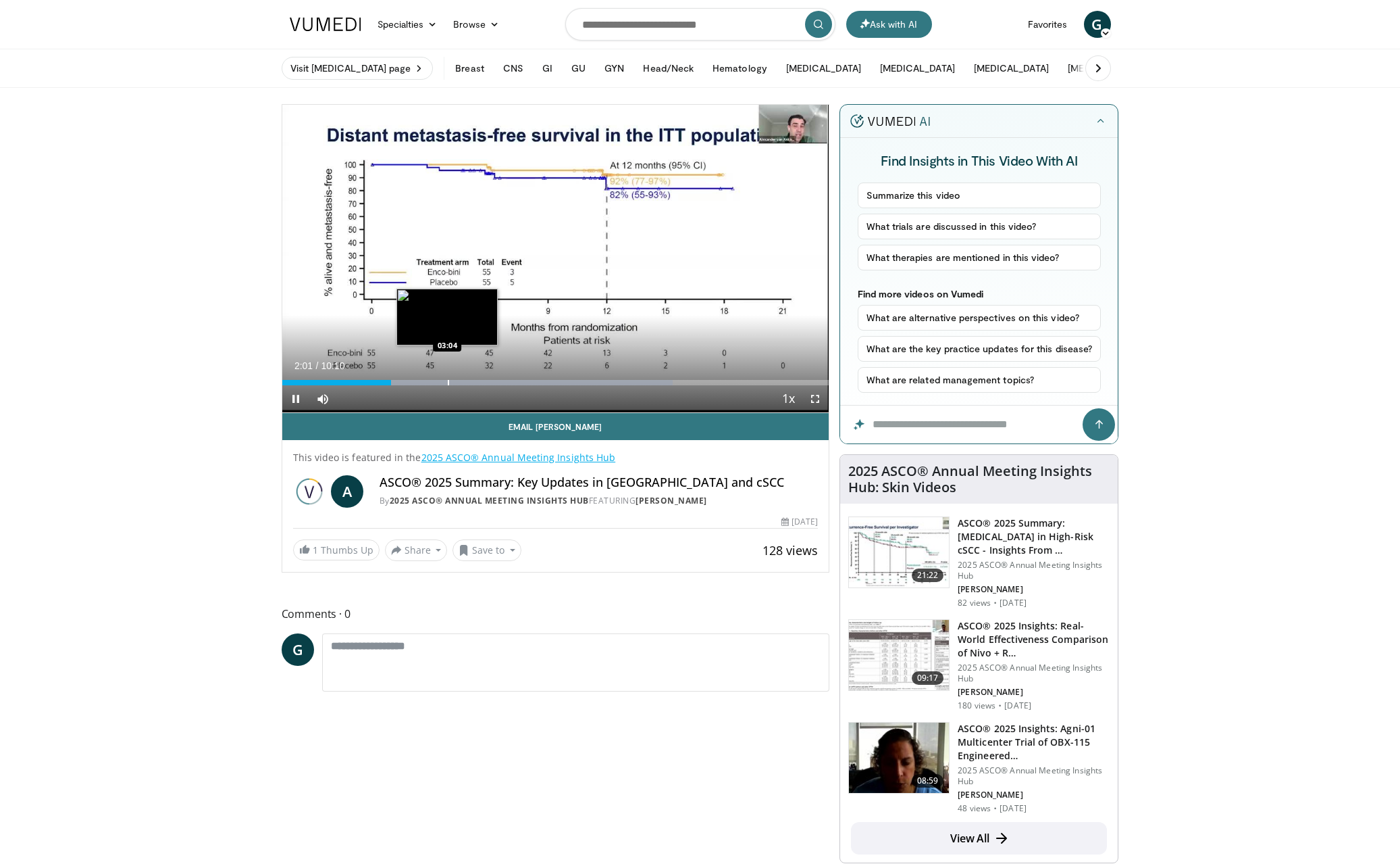
click at [448, 380] on div "Progress Bar" at bounding box center [449, 382] width 2 height 5
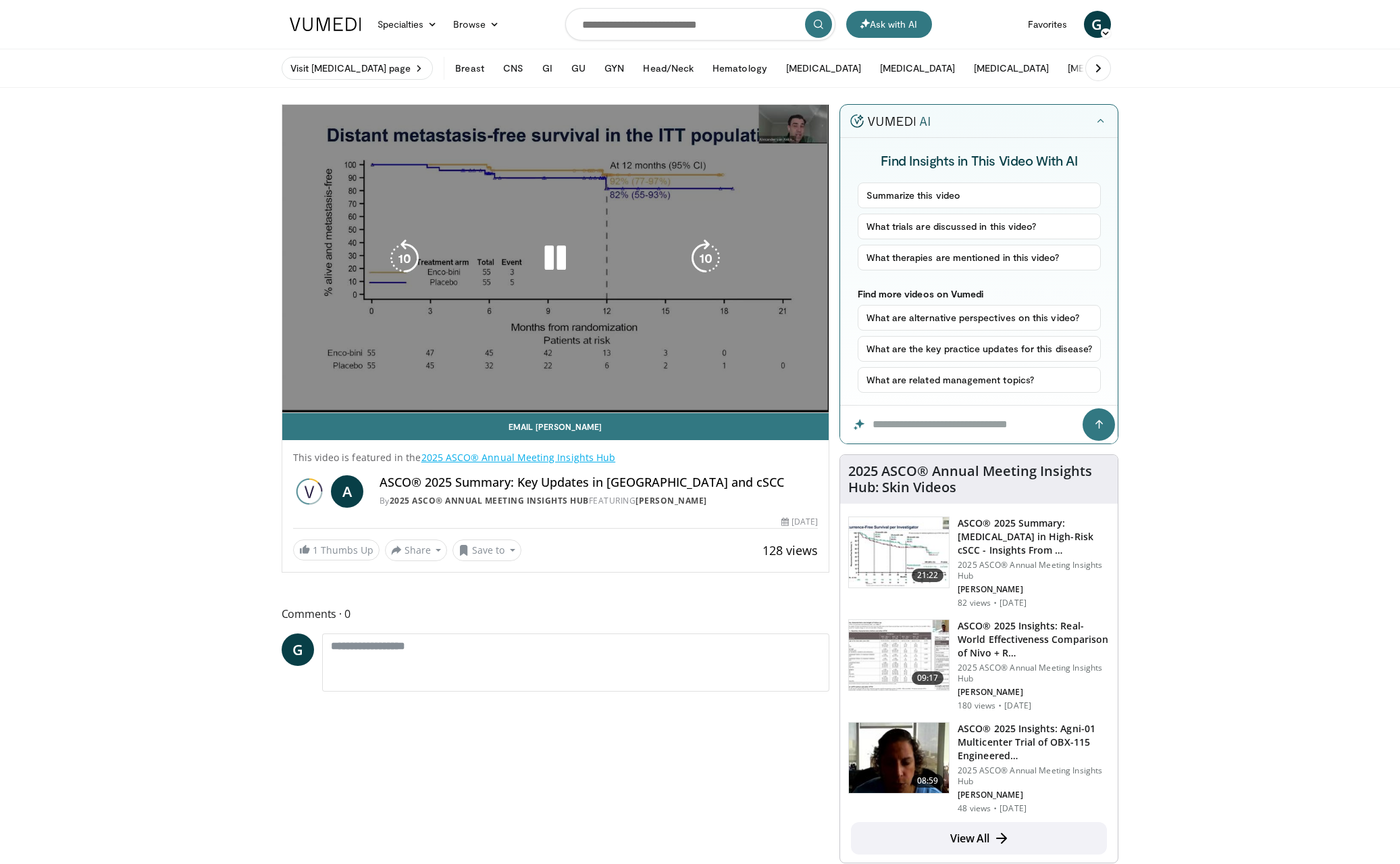
click at [604, 380] on div "10 seconds Tap to unmute" at bounding box center [556, 259] width 547 height 308
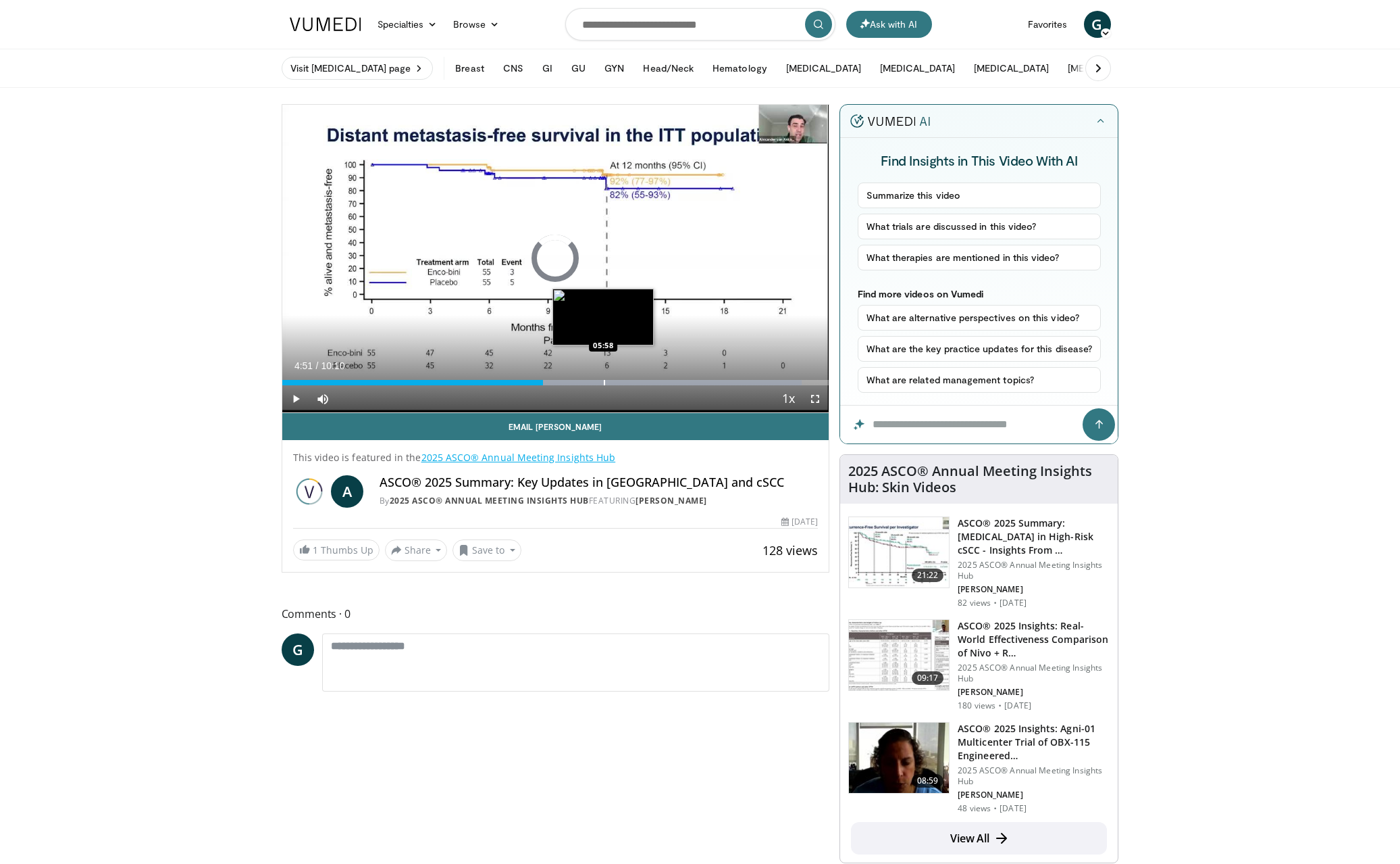
click at [604, 381] on div "Progress Bar" at bounding box center [604, 382] width 2 height 5
click at [597, 381] on div "Progress Bar" at bounding box center [597, 382] width 2 height 5
click at [297, 399] on span "Video Player" at bounding box center [296, 398] width 27 height 27
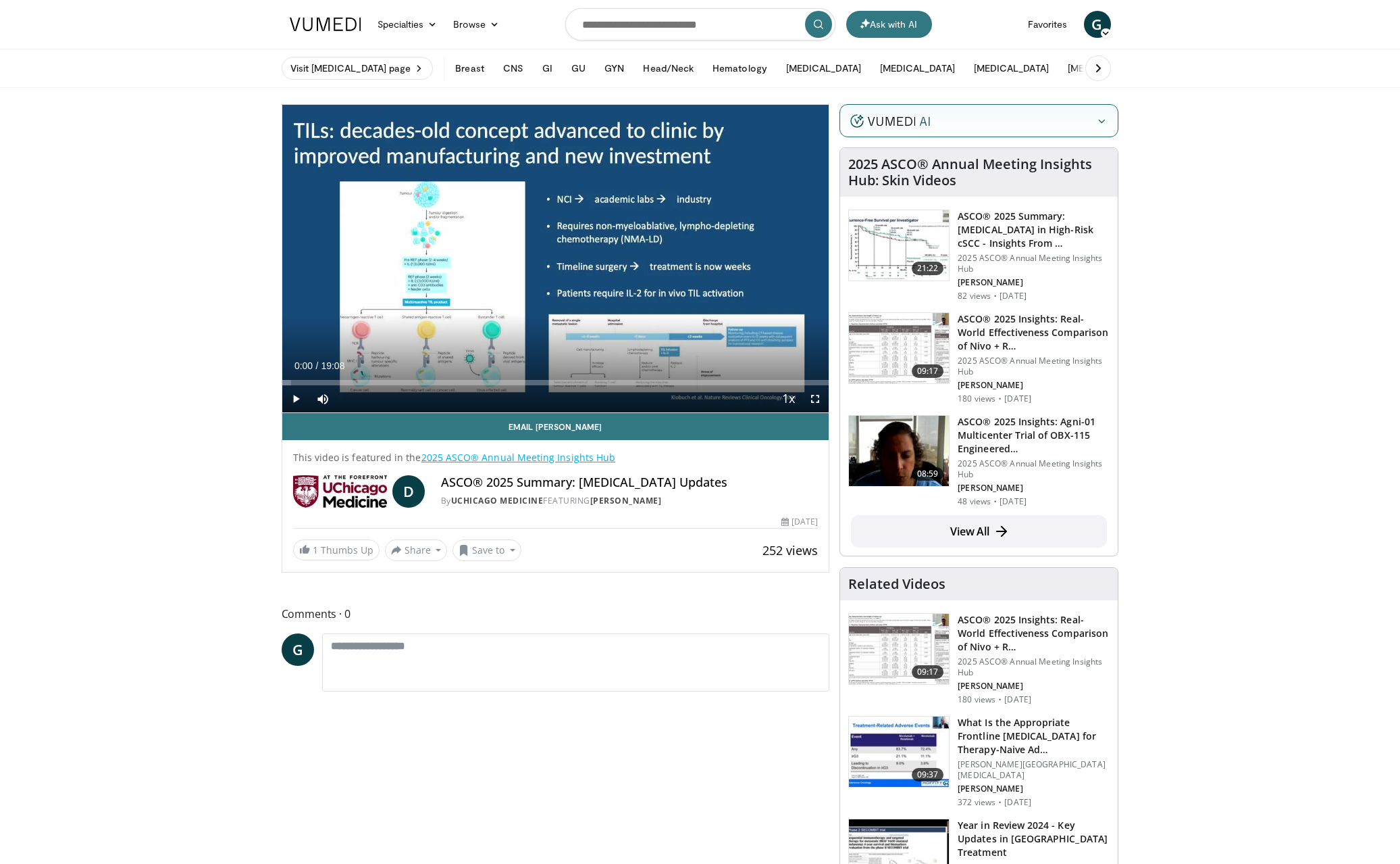
click at [293, 395] on span "Video Player" at bounding box center [296, 398] width 27 height 27
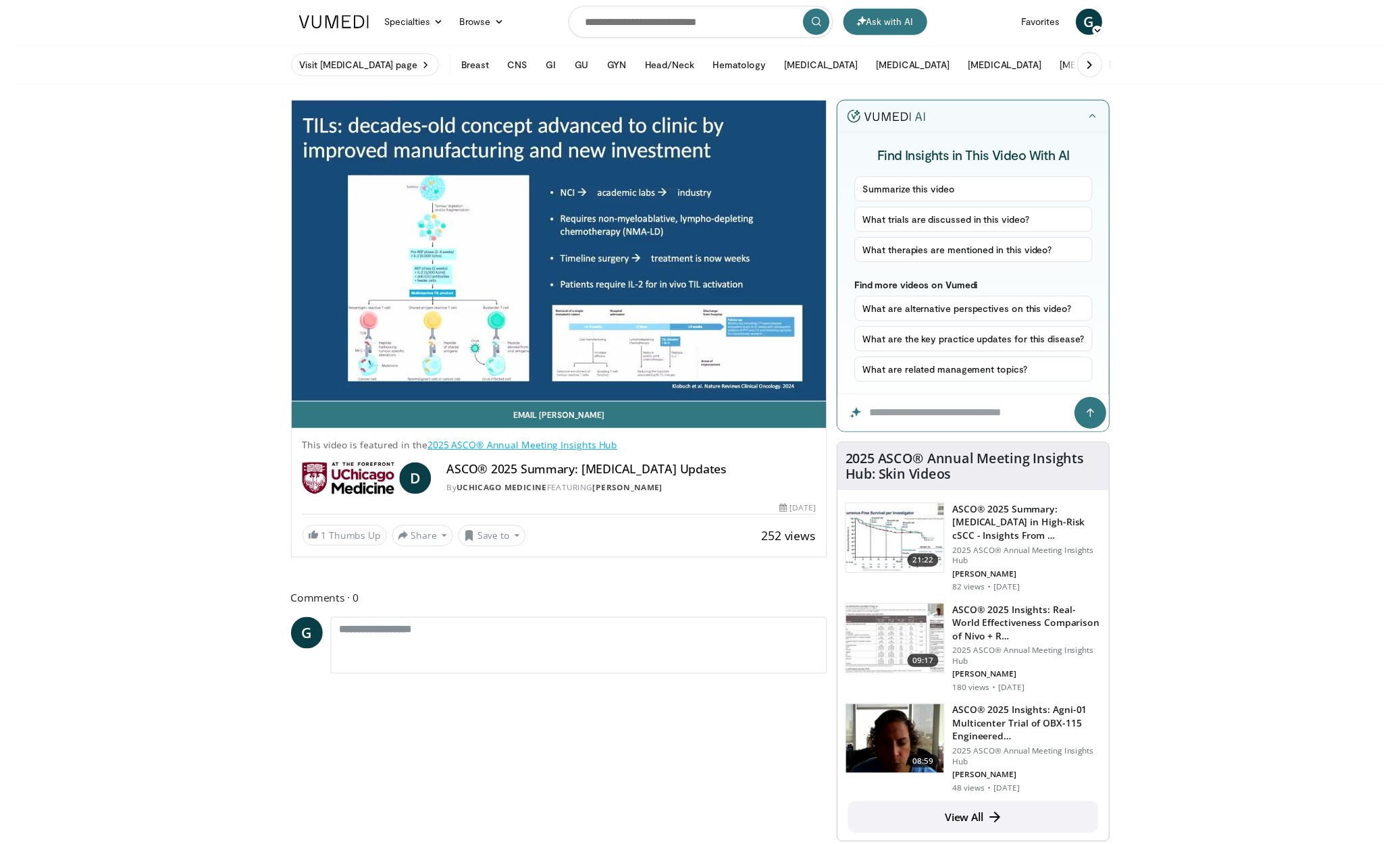
scroll to position [5, 0]
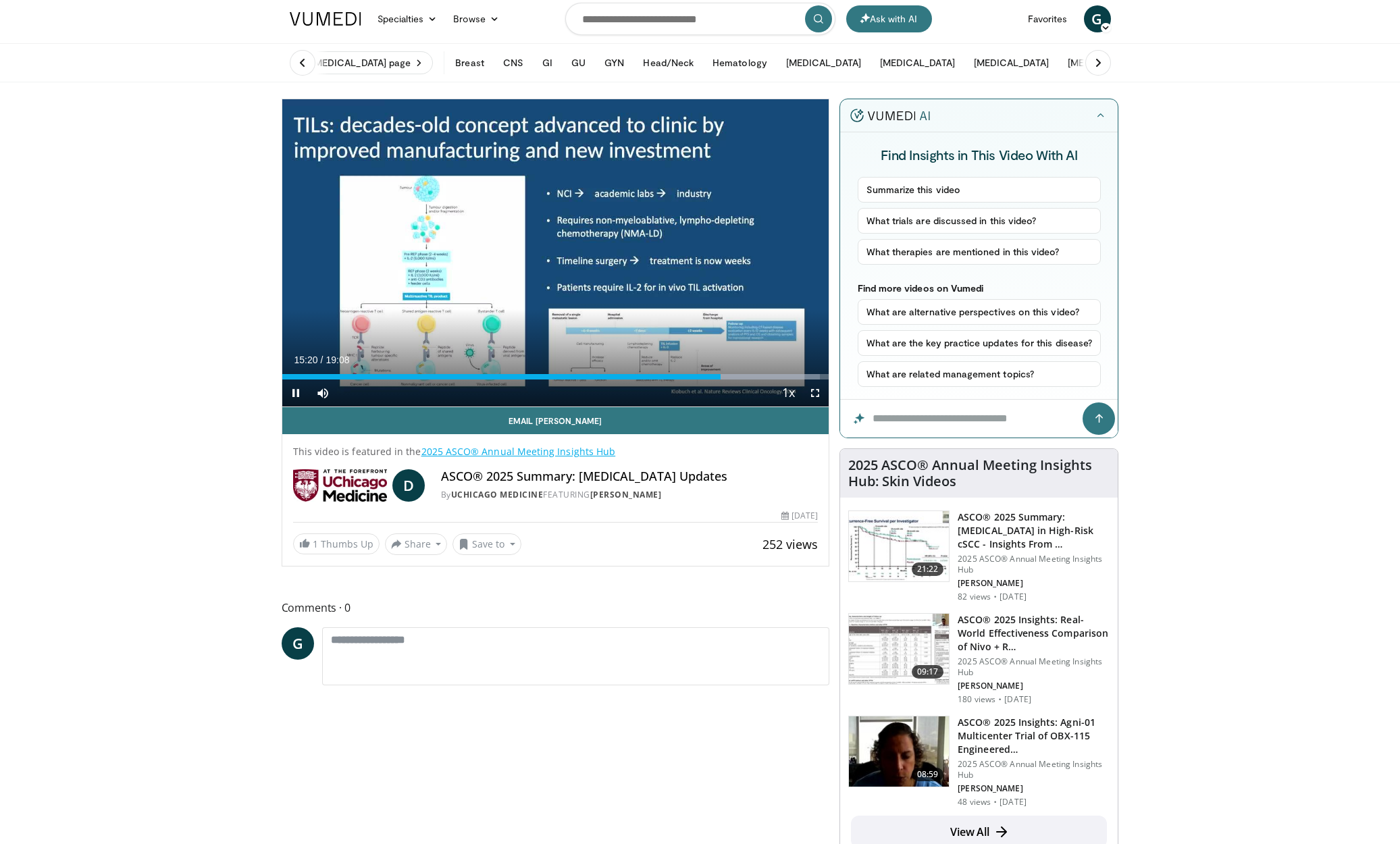
click at [296, 393] on span "Video Player" at bounding box center [296, 393] width 27 height 27
click at [297, 394] on span "Video Player" at bounding box center [296, 393] width 27 height 27
click at [753, 378] on div "Progress Bar" at bounding box center [754, 376] width 2 height 5
click at [748, 378] on div "Progress Bar" at bounding box center [749, 376] width 2 height 5
click at [742, 378] on div "Progress Bar" at bounding box center [743, 376] width 2 height 5
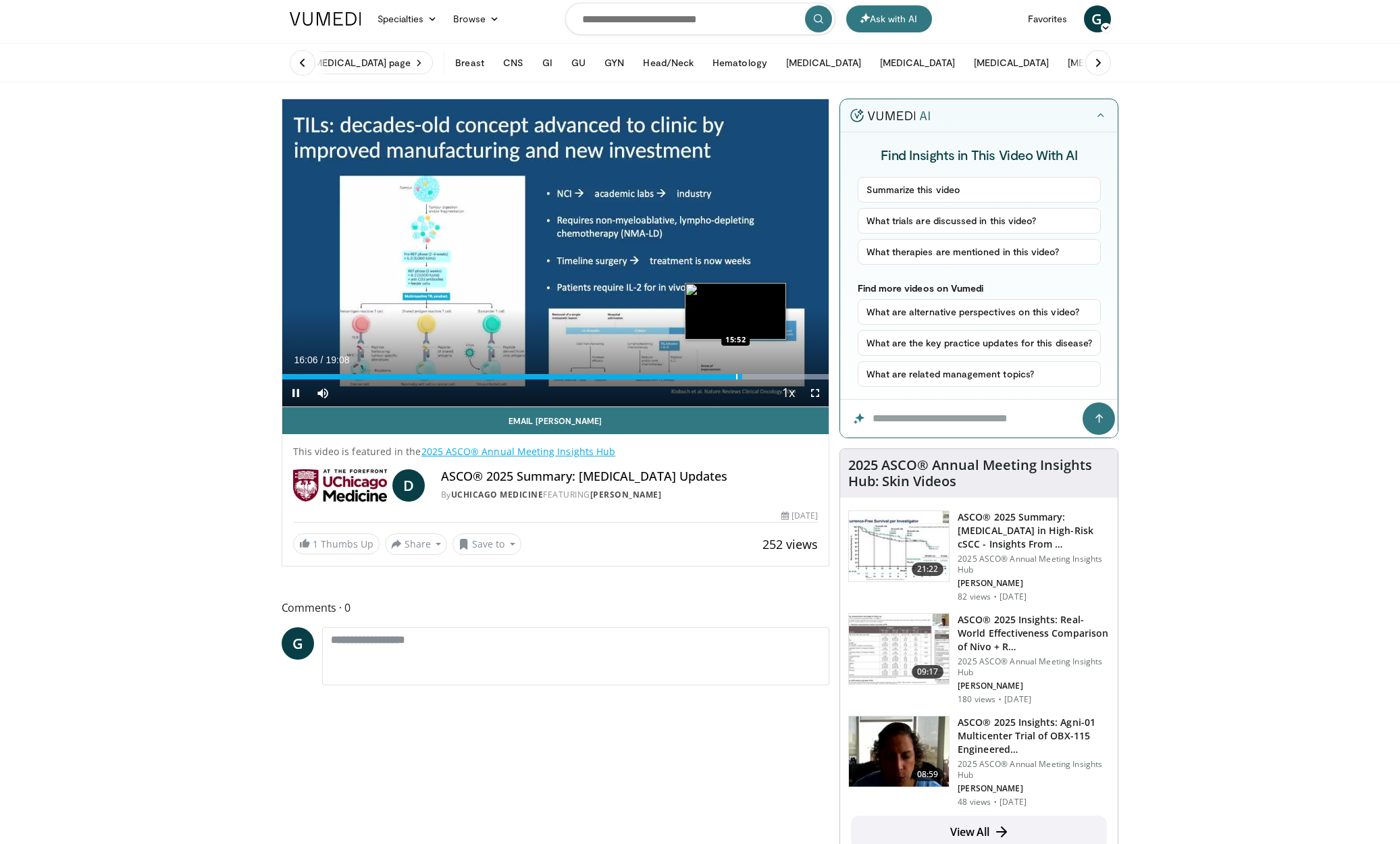
click at [736, 379] on div "Progress Bar" at bounding box center [737, 376] width 2 height 5
click at [739, 378] on div "Progress Bar" at bounding box center [740, 376] width 2 height 5
click at [293, 391] on span "Video Player" at bounding box center [296, 393] width 27 height 27
click at [297, 391] on span "Video Player" at bounding box center [296, 393] width 27 height 27
click at [774, 379] on div "Progress Bar" at bounding box center [775, 376] width 2 height 5
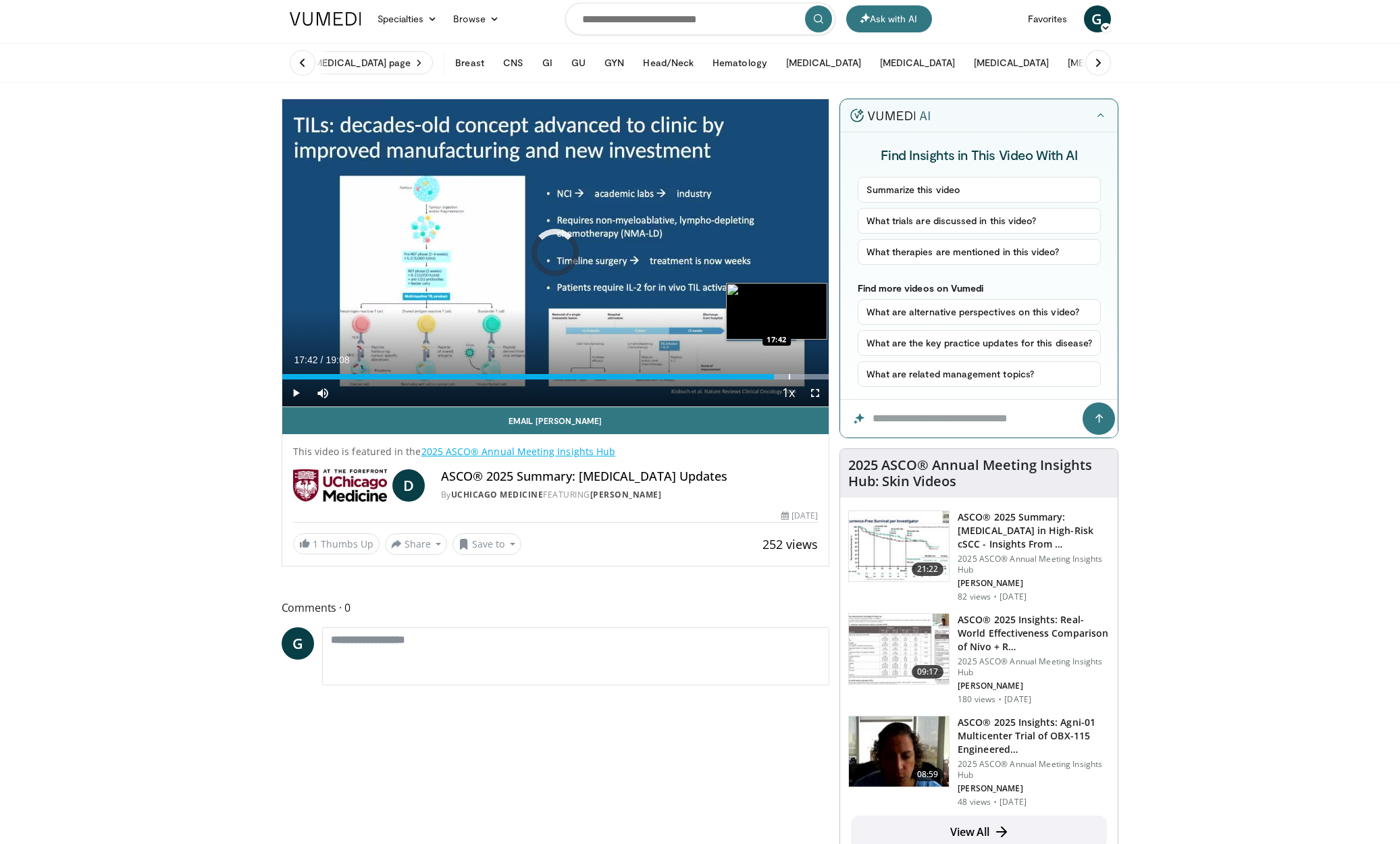
click at [789, 378] on div "Progress Bar" at bounding box center [789, 376] width 2 height 5
click at [812, 376] on div "Progress Bar" at bounding box center [813, 376] width 2 height 5
click at [818, 378] on div "Progress Bar" at bounding box center [819, 376] width 2 height 5
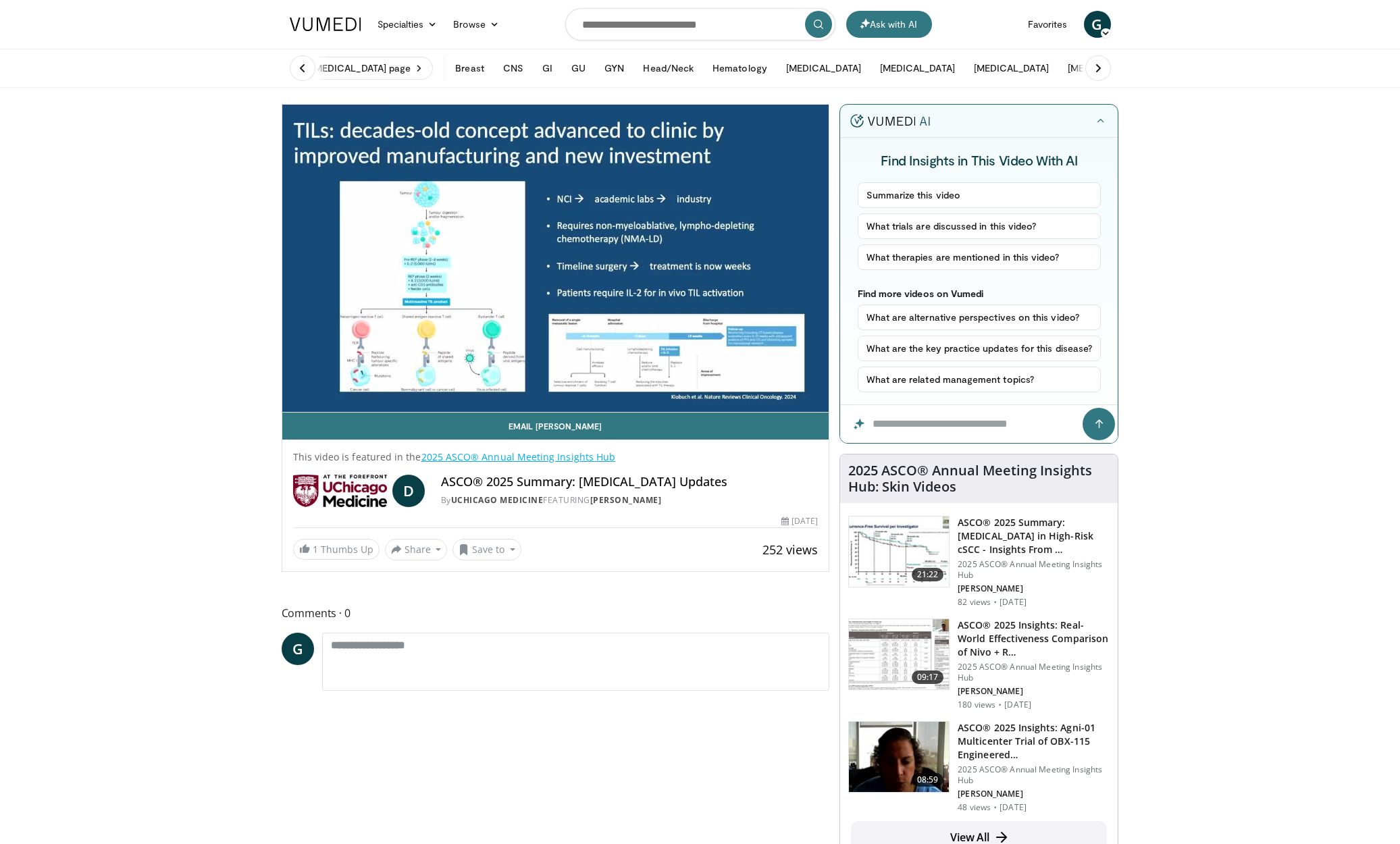
scroll to position [0, 0]
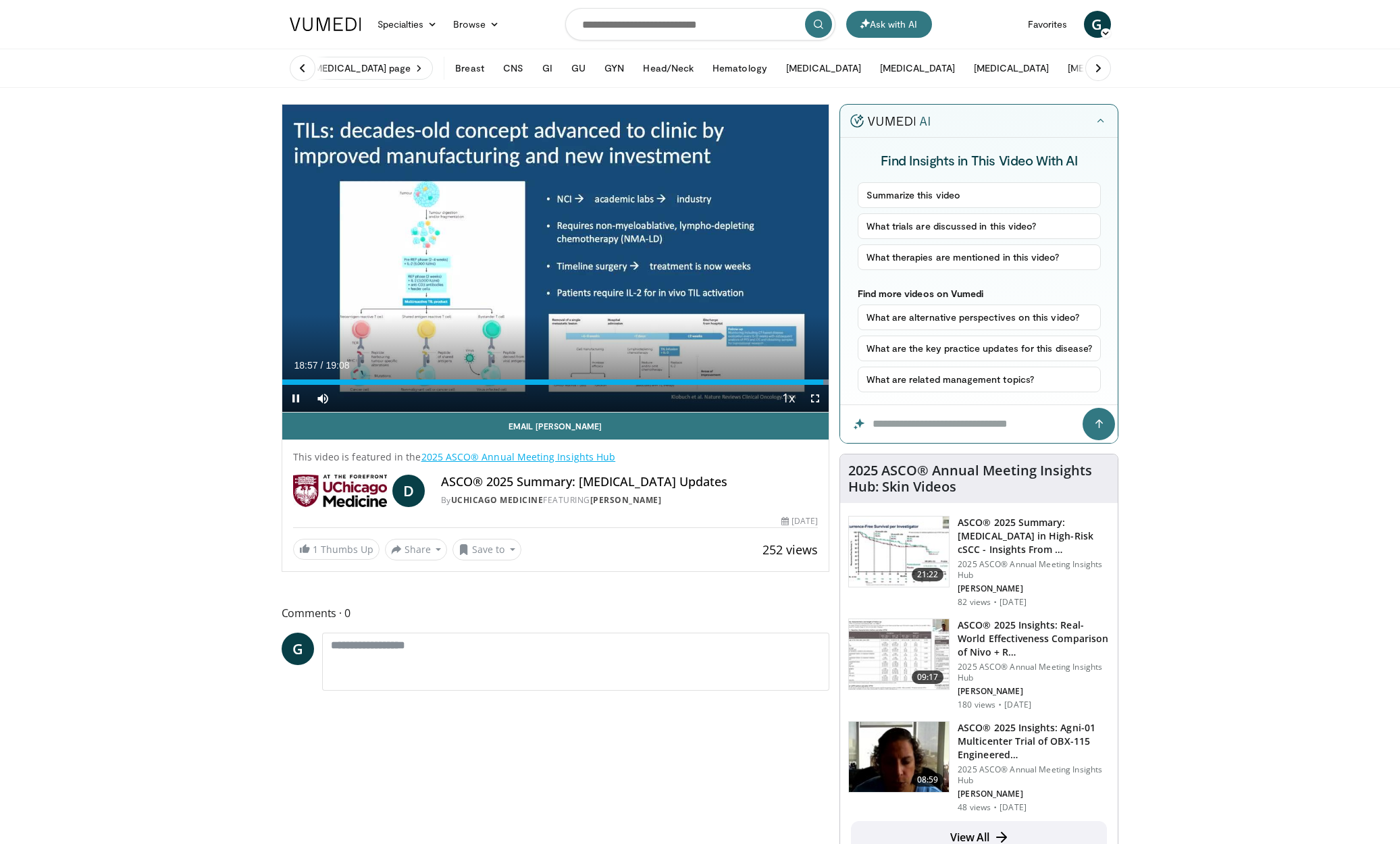
click at [292, 398] on span "Video Player" at bounding box center [296, 398] width 27 height 27
